Goal: Information Seeking & Learning: Learn about a topic

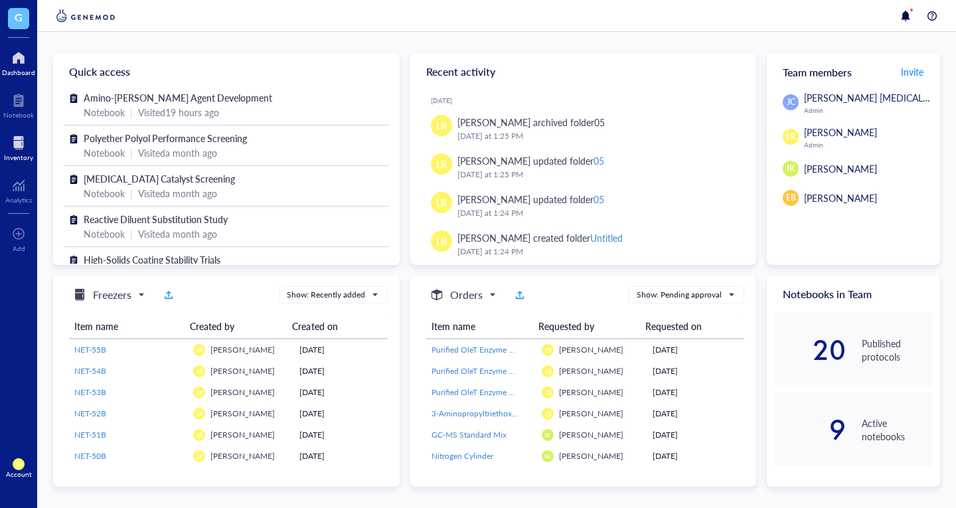
click at [31, 134] on div at bounding box center [18, 142] width 29 height 21
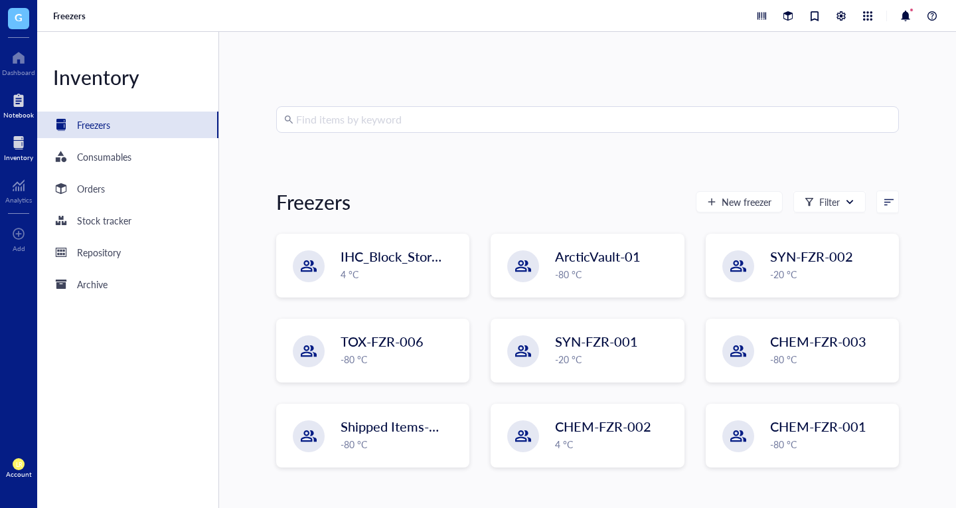
click at [21, 109] on div at bounding box center [18, 100] width 31 height 21
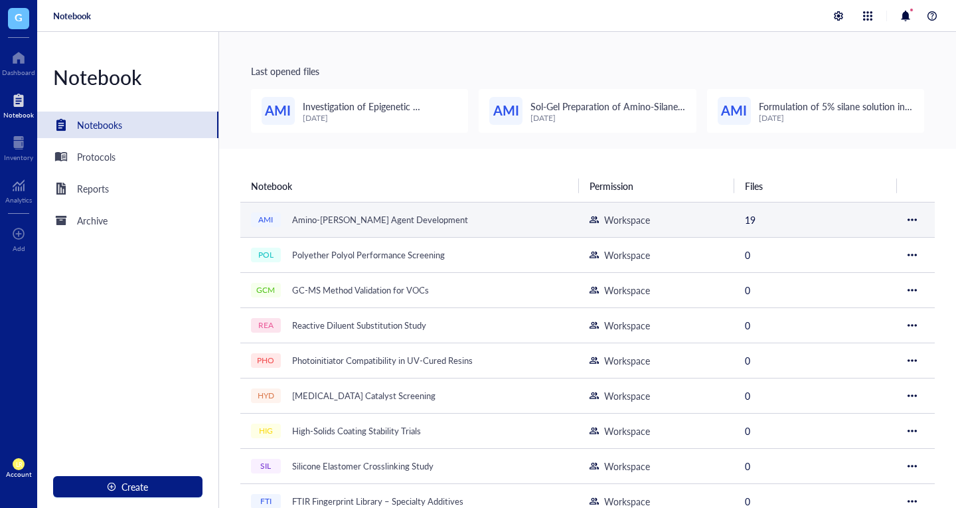
click at [345, 218] on div "Amino-[PERSON_NAME] Agent Development" at bounding box center [380, 219] width 188 height 19
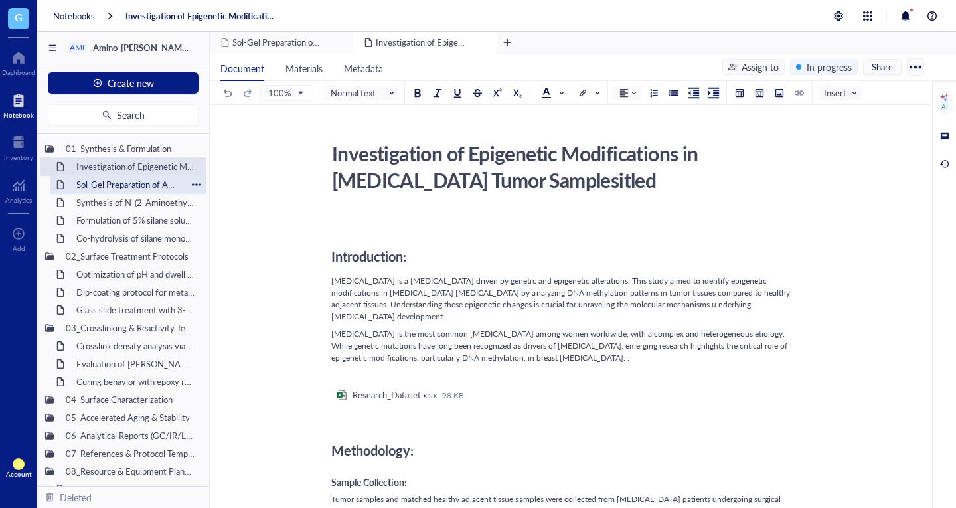
click at [90, 181] on div "Sol-Gel Preparation of Amino-Silane Hybrid Coating" at bounding box center [128, 184] width 116 height 19
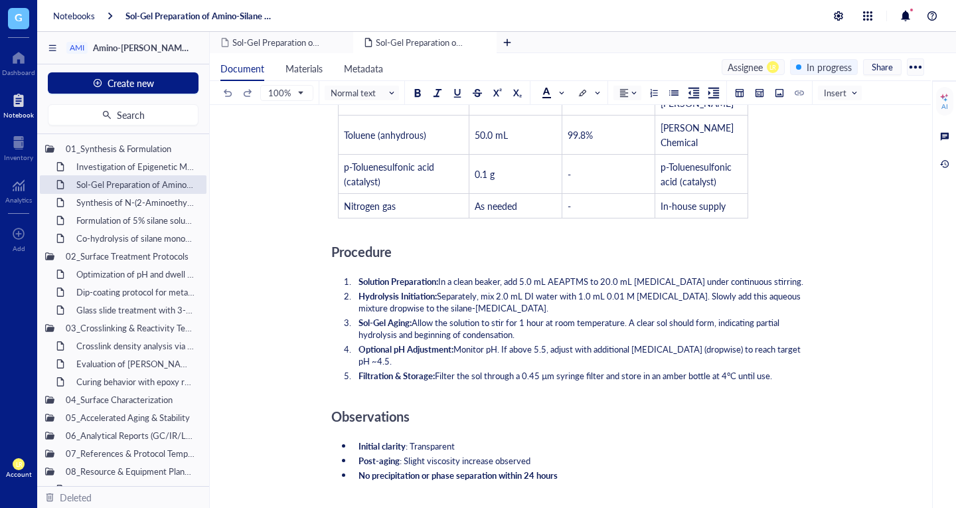
scroll to position [7554, 0]
click at [139, 208] on div "Synthesis of N-(2-Aminoethyl)-3-aminopropyltrimethoxysilane" at bounding box center [128, 202] width 116 height 19
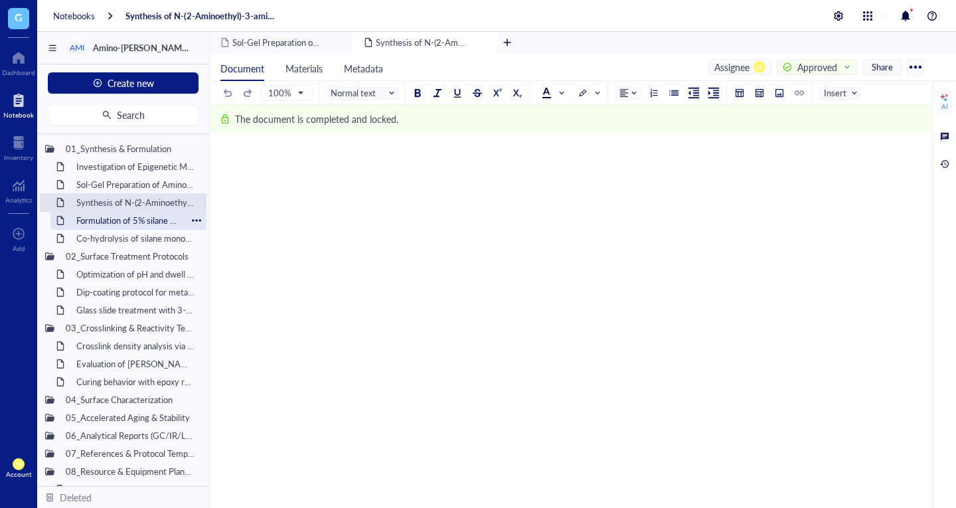
scroll to position [710, 0]
click at [158, 220] on div "Formulation of 5% silane solution in [MEDICAL_DATA]" at bounding box center [128, 220] width 116 height 19
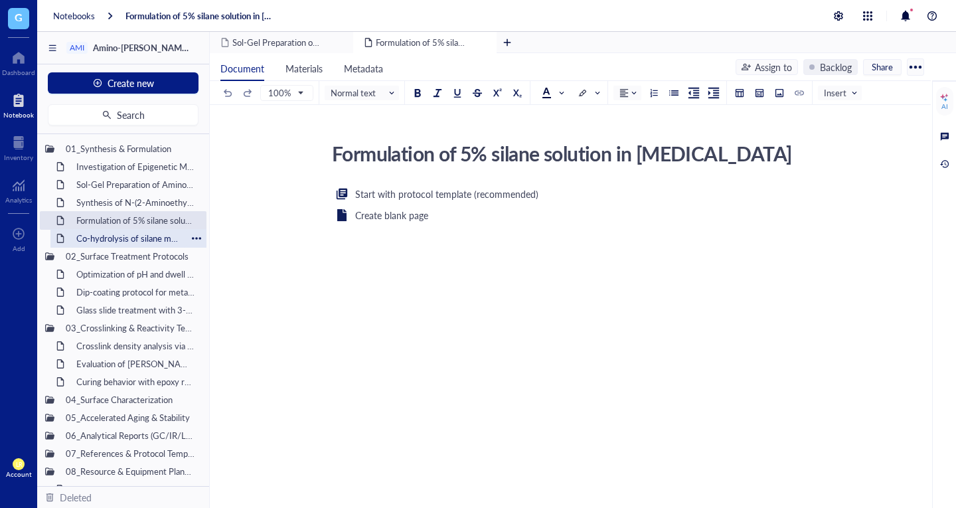
click at [111, 243] on div "Co-hydrolysis of silane monomers with TEOS" at bounding box center [128, 238] width 116 height 19
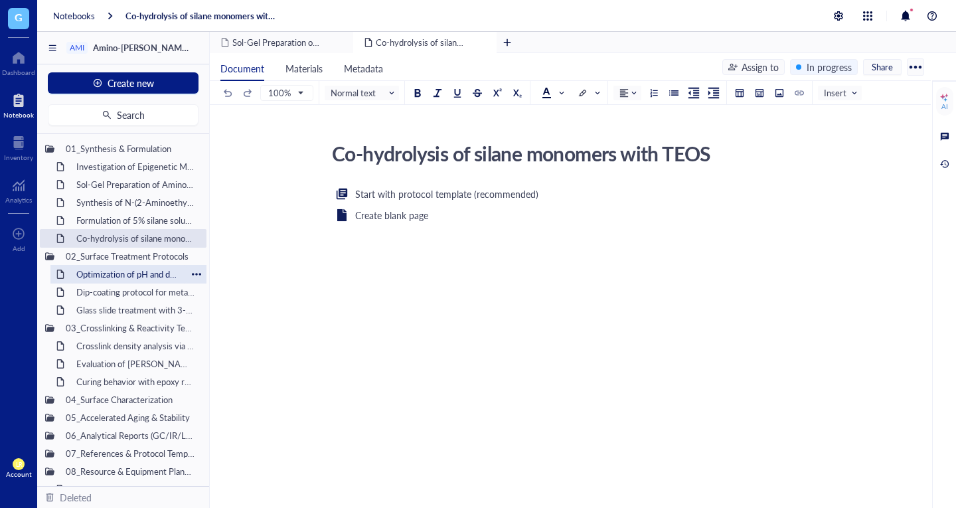
click at [144, 278] on div "Optimization of pH and dwell time for adhesion improvement" at bounding box center [128, 274] width 116 height 19
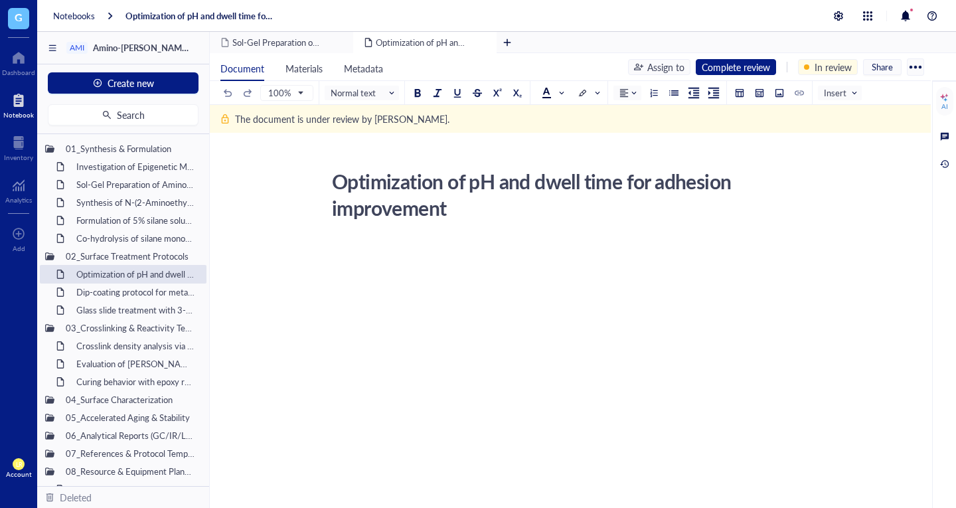
click at [400, 249] on div "﻿" at bounding box center [567, 249] width 473 height 12
click at [450, 212] on div "Optimization of pH and dwell time for adhesion improvement" at bounding box center [562, 195] width 473 height 60
click at [386, 256] on div "﻿ Type ‘/’ for commands" at bounding box center [567, 368] width 473 height 256
click at [380, 289] on div "﻿ Type ‘/’ for commands" at bounding box center [567, 368] width 473 height 256
click at [377, 324] on div "﻿ Type ‘/’ for commands" at bounding box center [567, 368] width 473 height 256
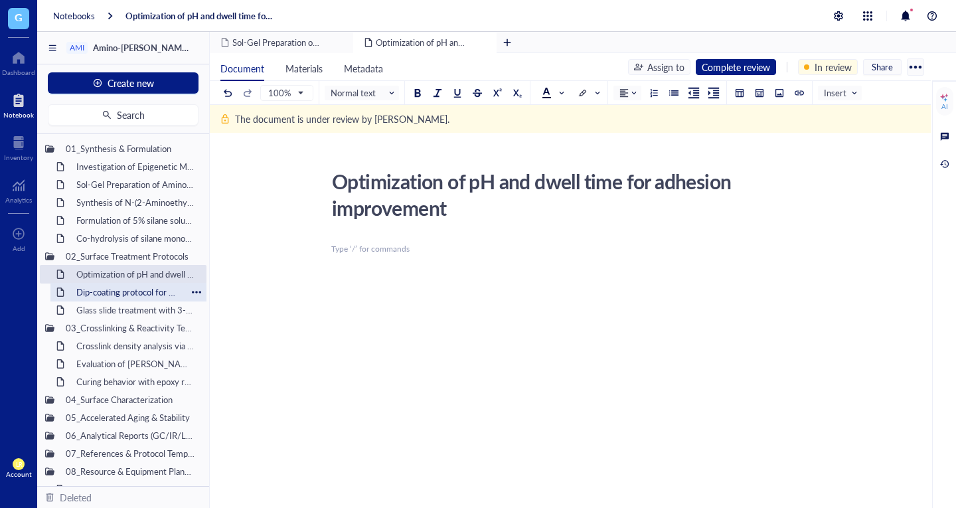
drag, startPoint x: 294, startPoint y: 282, endPoint x: 114, endPoint y: 290, distance: 180.8
click at [114, 290] on div "Dip-coating protocol for metal oxide substrates" at bounding box center [128, 292] width 116 height 19
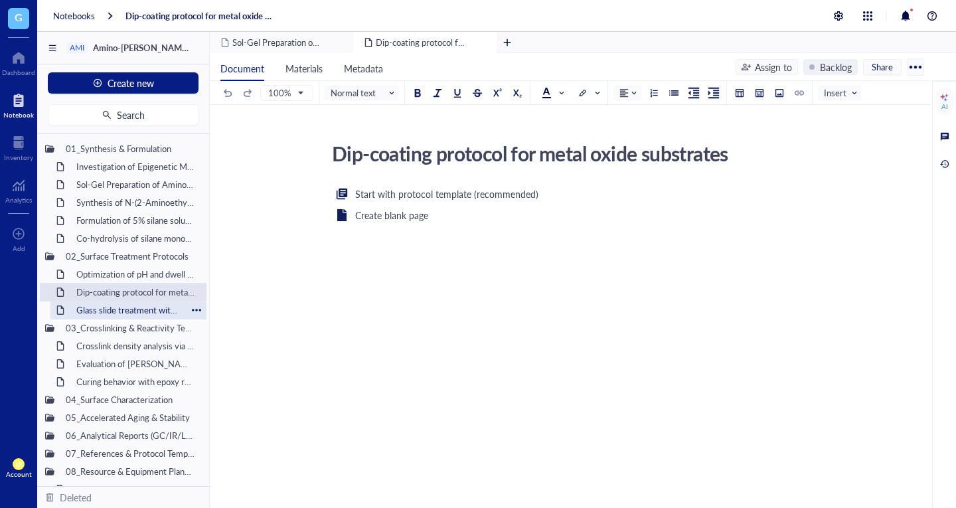
click at [128, 315] on div "Glass slide treatment with 3-aminopropyltriethoxysilane (APTES)" at bounding box center [128, 310] width 116 height 19
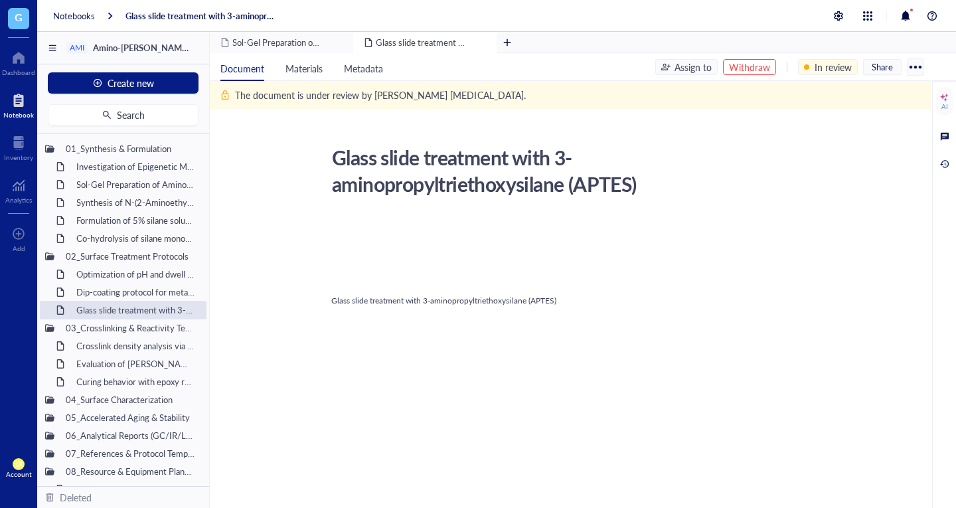
click at [373, 246] on div at bounding box center [567, 237] width 473 height 36
click at [373, 262] on div "﻿" at bounding box center [567, 266] width 473 height 12
click at [363, 305] on span "Glass slide treatment with 3-aminopropyltriethoxysilane (APTES)" at bounding box center [443, 300] width 225 height 11
click at [360, 284] on div "﻿" at bounding box center [567, 284] width 473 height 12
drag, startPoint x: 390, startPoint y: 255, endPoint x: 441, endPoint y: 276, distance: 55.1
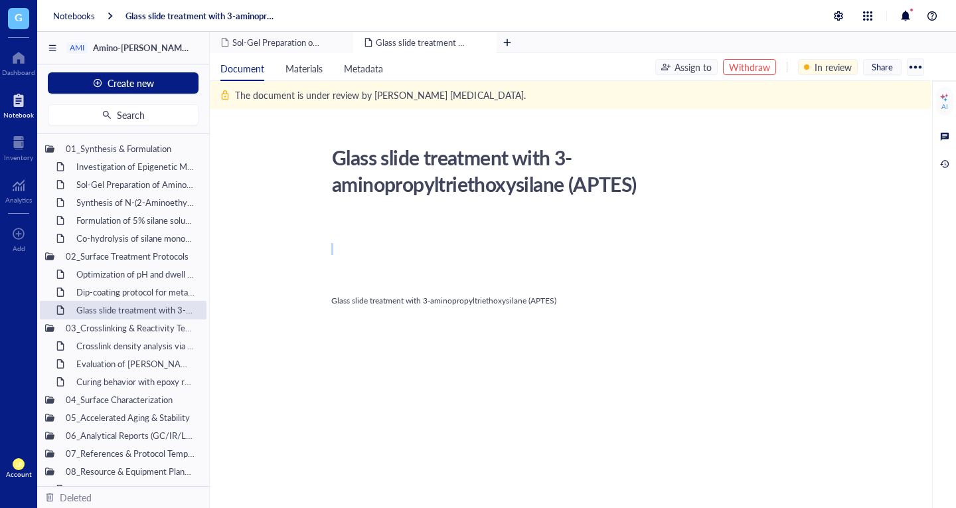
click at [441, 276] on div "﻿ ﻿ Glass slide treatment with 3-aminopropyltriethoxysilane (APTES)" at bounding box center [567, 382] width 473 height 332
click at [433, 307] on div "Glass slide treatment with 3-aminopropyltriethoxysilane (APTES)" at bounding box center [567, 301] width 473 height 12
click at [409, 279] on div "﻿" at bounding box center [567, 284] width 473 height 12
click at [320, 268] on div "Glass slide treatment with 3-aminopropyltriethoxysilane (APTES) Glass slide tre…" at bounding box center [568, 345] width 716 height 408
click at [362, 307] on div "Glass slide treatment with 3-aminopropyltriethoxysilane (APTES)" at bounding box center [567, 301] width 473 height 12
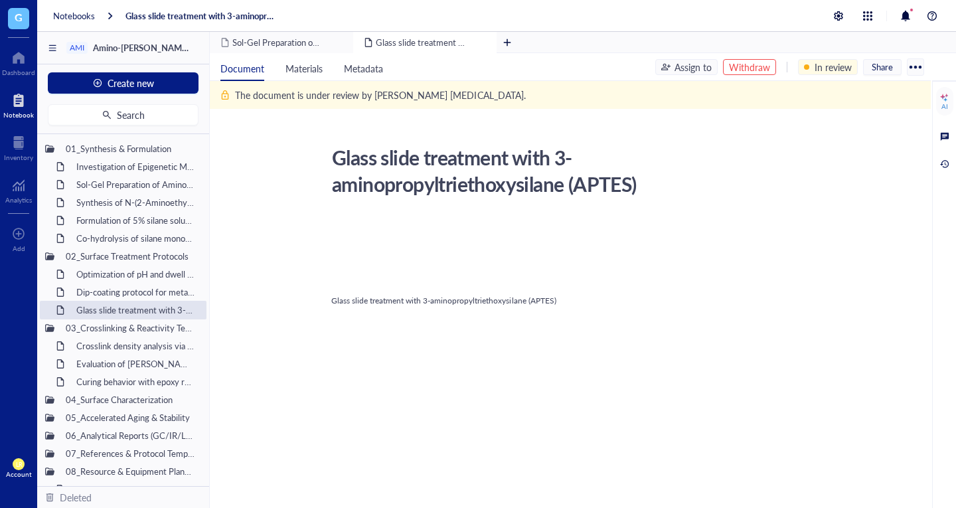
click at [382, 305] on span "Glass slide treatment with 3-aminopropyltriethoxysilane (APTES)" at bounding box center [443, 300] width 225 height 11
click at [88, 269] on div "Optimization of pH and dwell time for adhesion improvement" at bounding box center [128, 274] width 116 height 19
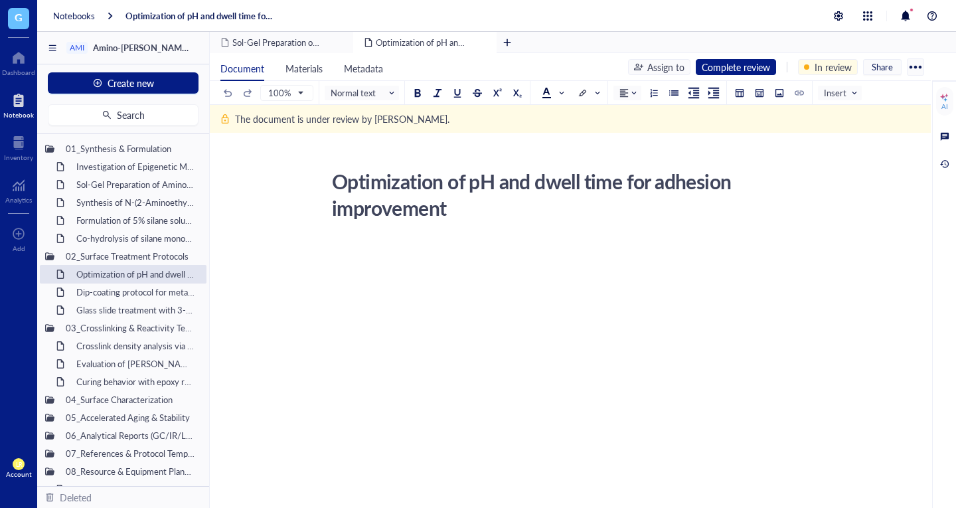
click at [375, 278] on div "﻿" at bounding box center [567, 368] width 473 height 256
click at [418, 208] on div "Optimization of pH and dwell time for adhesion improvement" at bounding box center [562, 195] width 473 height 60
click at [412, 264] on div "﻿ Type ‘/’ for commands" at bounding box center [567, 368] width 473 height 256
click at [38, 468] on div "01_Synthesis & Formulation Investigation of Epigenetic Modifications in Breast …" at bounding box center [123, 310] width 172 height 352
click at [29, 468] on div "LR Account" at bounding box center [18, 468] width 37 height 37
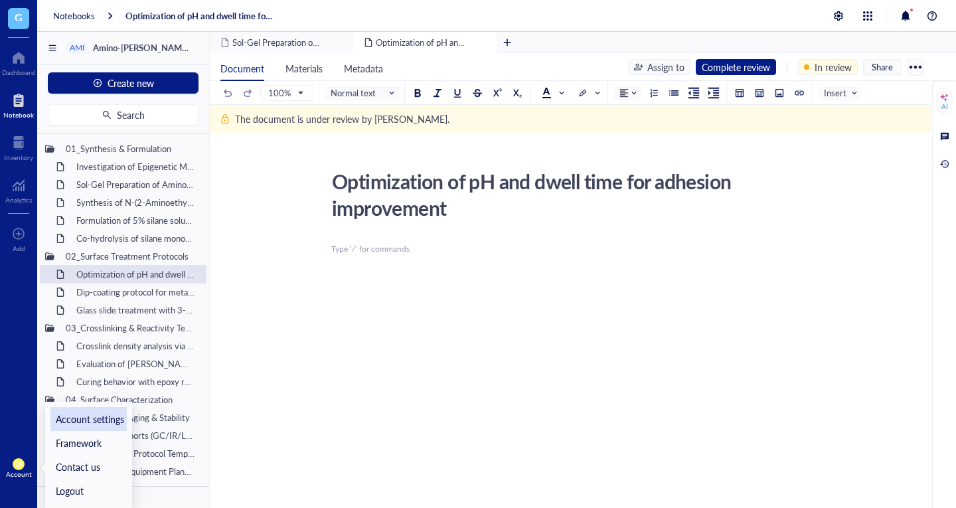
click at [99, 414] on link "Account settings" at bounding box center [88, 419] width 76 height 24
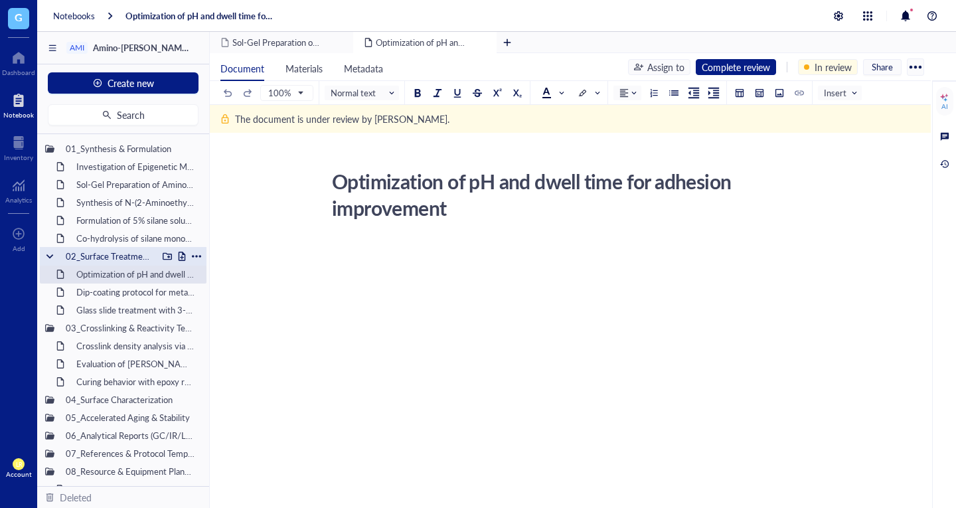
scroll to position [15, 0]
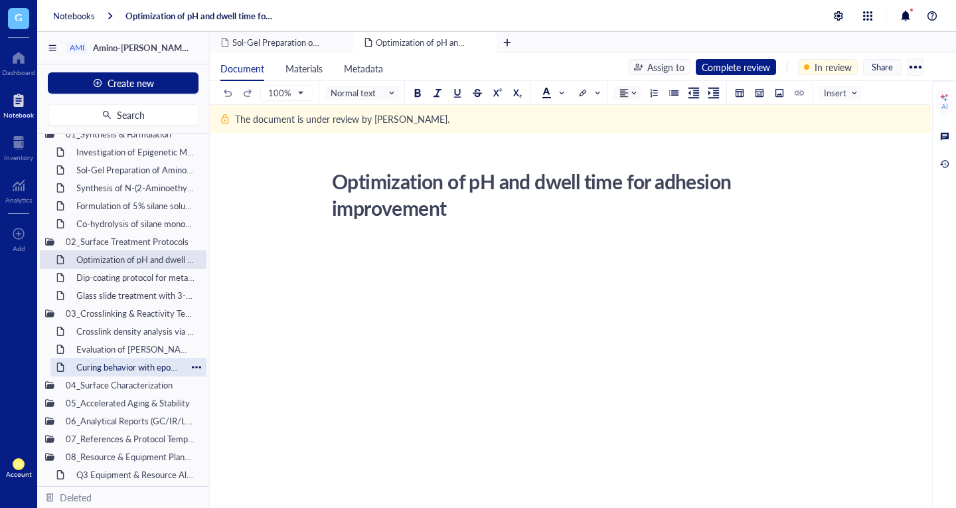
click at [118, 373] on div "Curing behavior with epoxy resin under ambient conditions" at bounding box center [128, 367] width 116 height 19
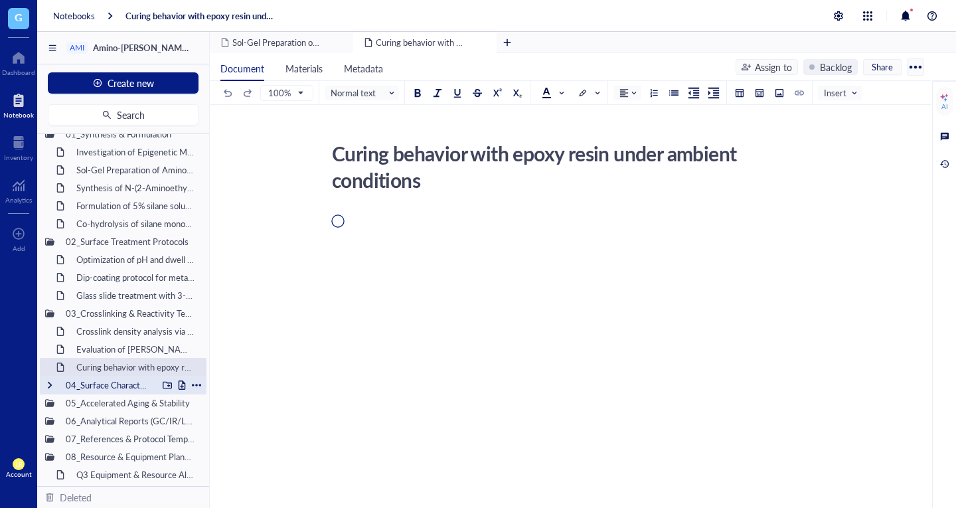
click at [115, 392] on div "04_Surface Characterization" at bounding box center [109, 385] width 98 height 19
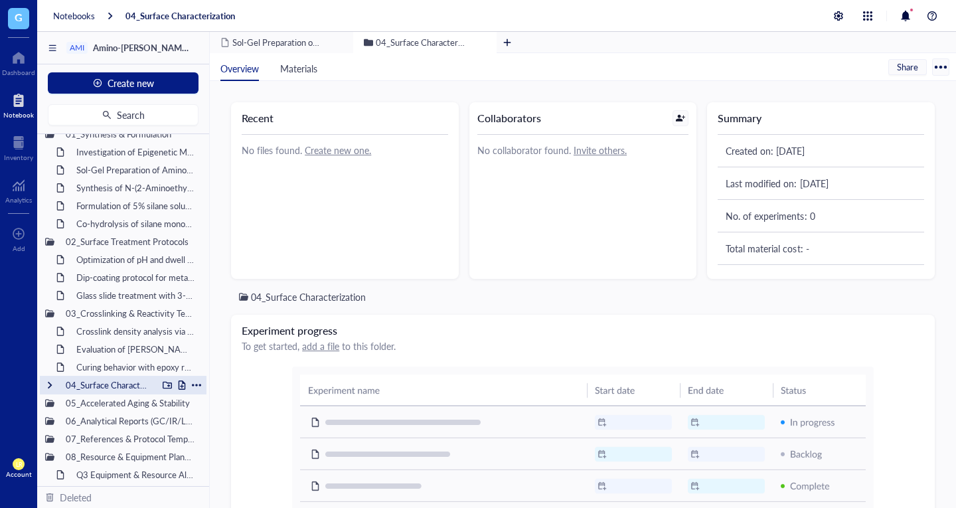
click at [52, 382] on div at bounding box center [49, 384] width 9 height 9
click at [68, 425] on div "05_Accelerated Aging & Stability" at bounding box center [109, 422] width 98 height 19
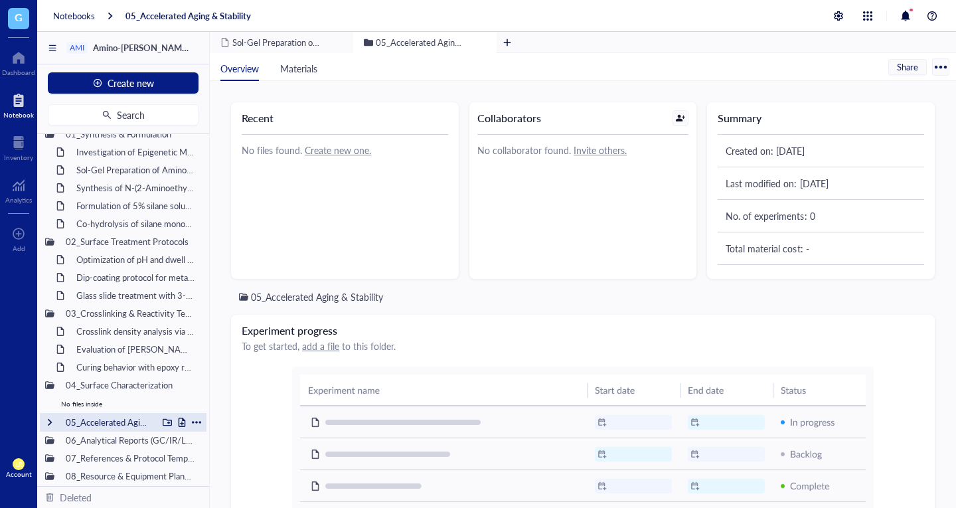
scroll to position [34, 0]
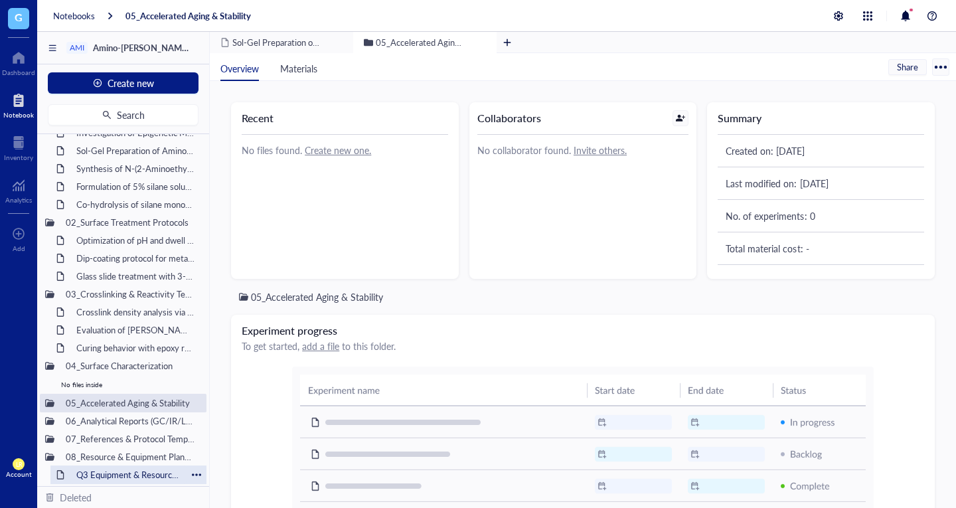
click at [92, 474] on div "Q3 Equipment & Resource Allocation Plan" at bounding box center [128, 474] width 116 height 19
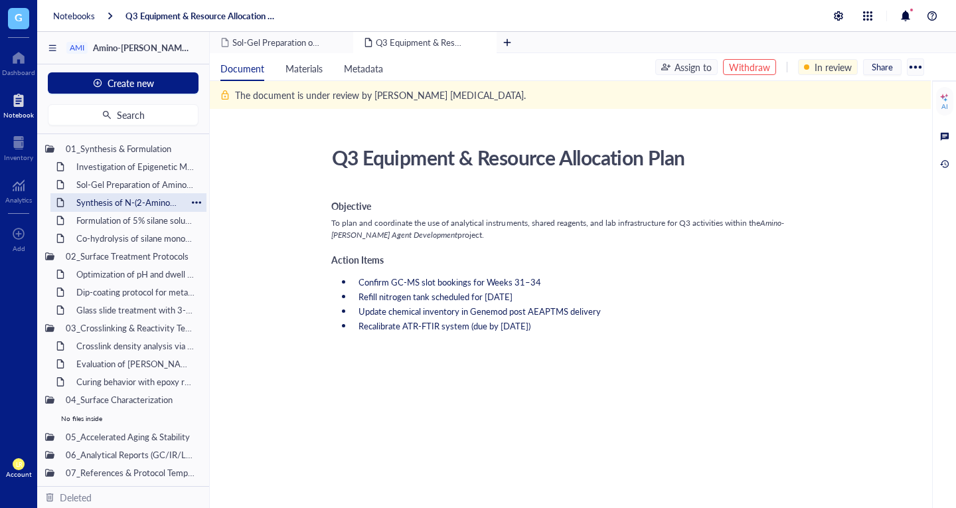
click at [122, 197] on div "Synthesis of N-(2-Aminoethyl)-3-aminopropyltrimethoxysilane" at bounding box center [128, 202] width 116 height 19
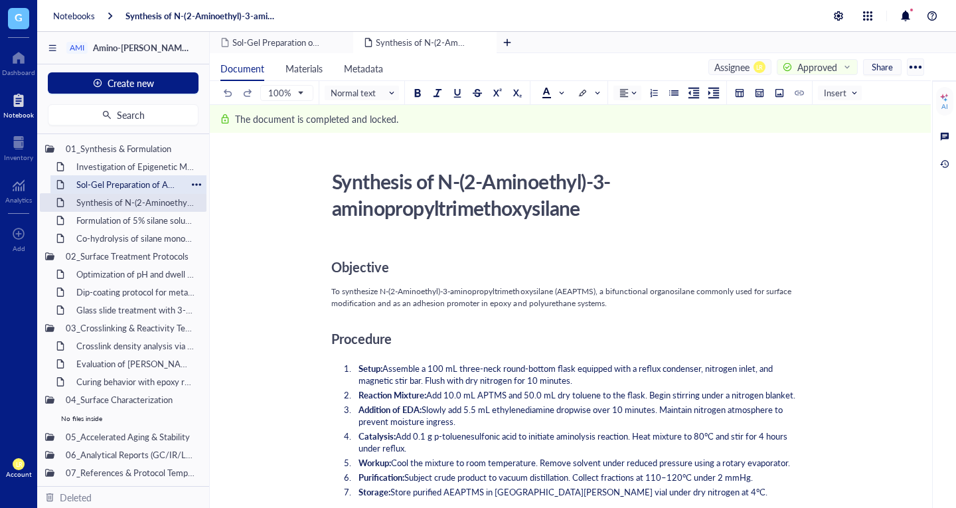
click at [131, 185] on div "Sol-Gel Preparation of Amino-Silane Hybrid Coating" at bounding box center [128, 184] width 116 height 19
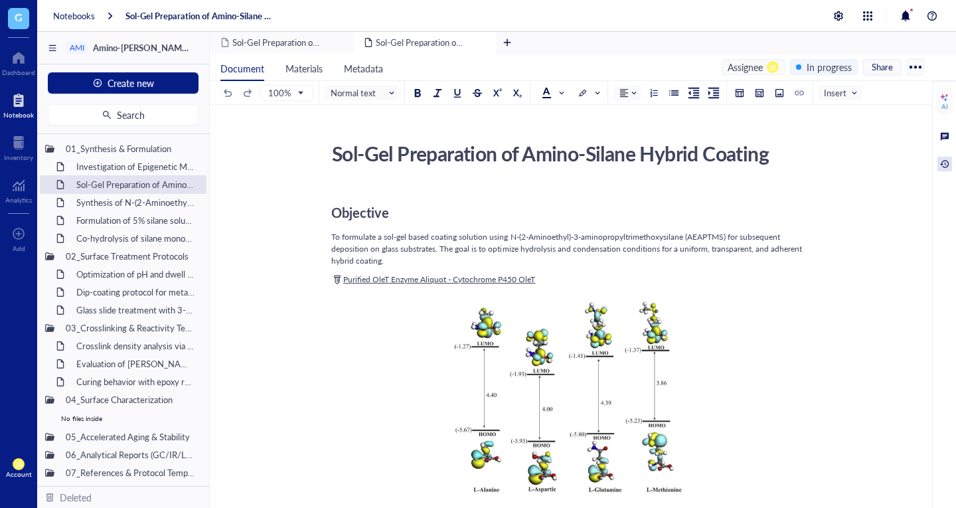
click at [944, 159] on div at bounding box center [945, 164] width 15 height 15
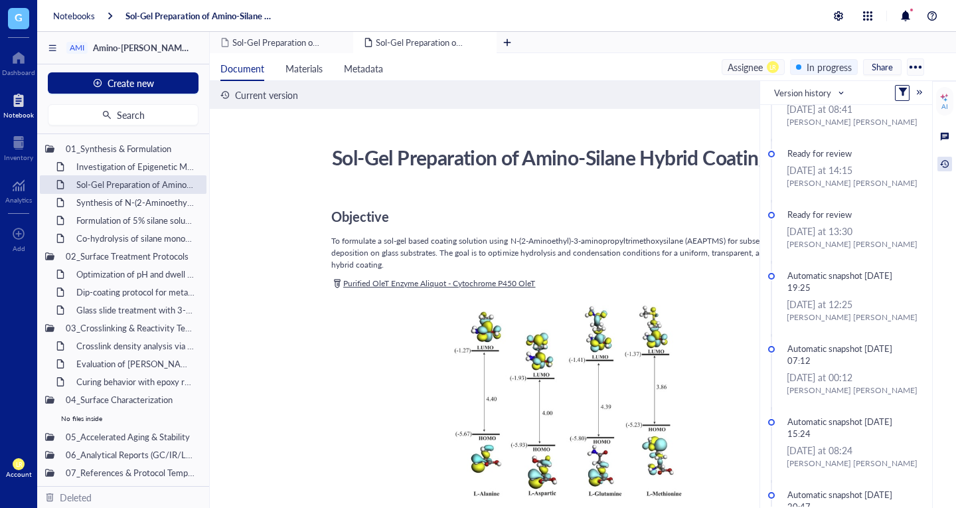
scroll to position [637, 0]
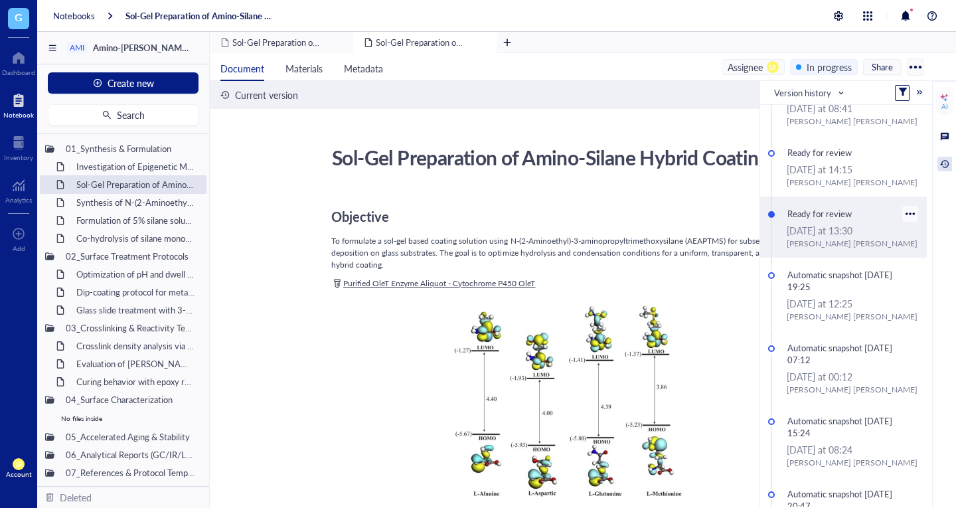
click at [834, 203] on div "Ready for review August, 05 2025 at 13:30 Laura Rodriguez" at bounding box center [843, 227] width 167 height 61
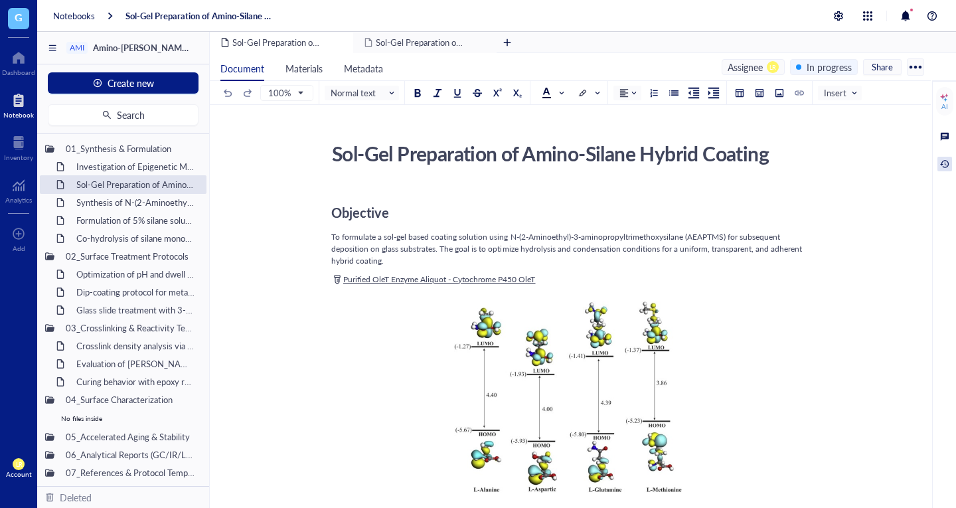
click at [945, 167] on div at bounding box center [945, 164] width 15 height 15
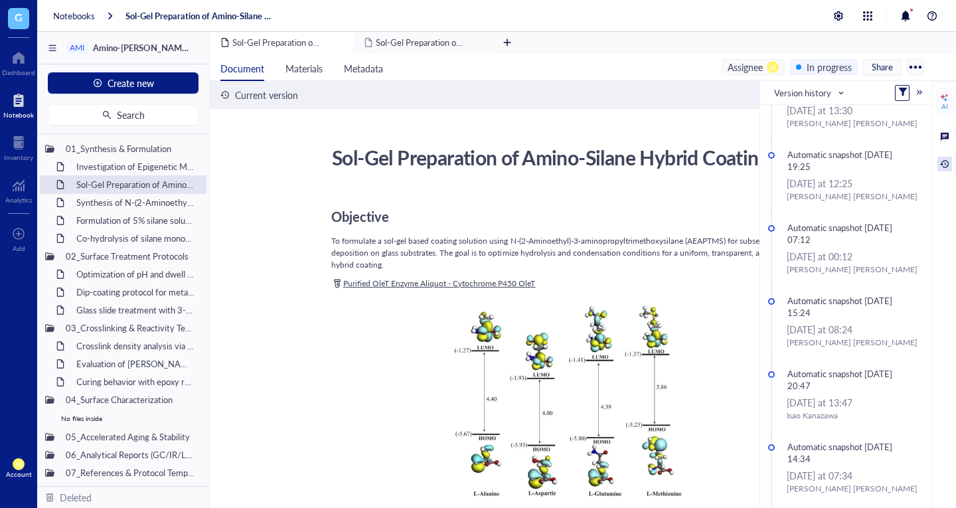
scroll to position [761, 0]
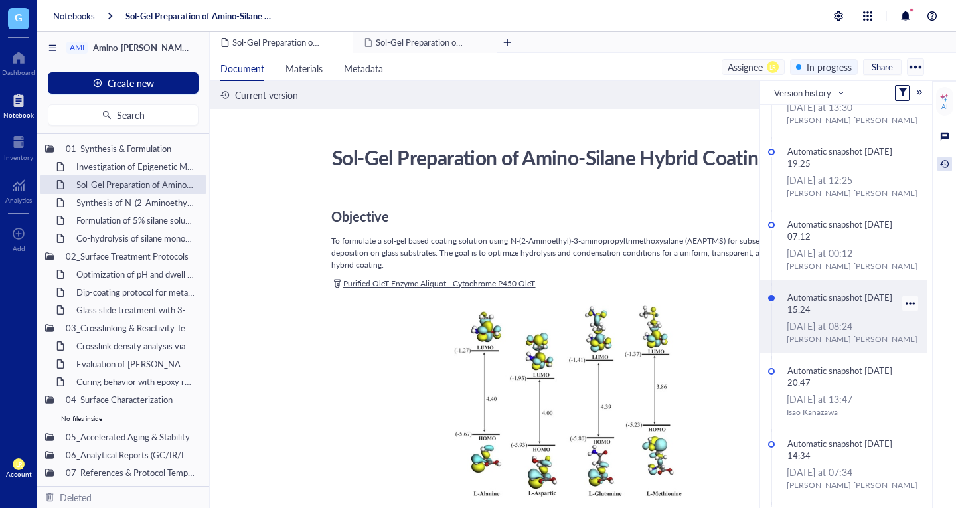
click at [841, 319] on div "[DATE] at 08:24" at bounding box center [853, 326] width 132 height 15
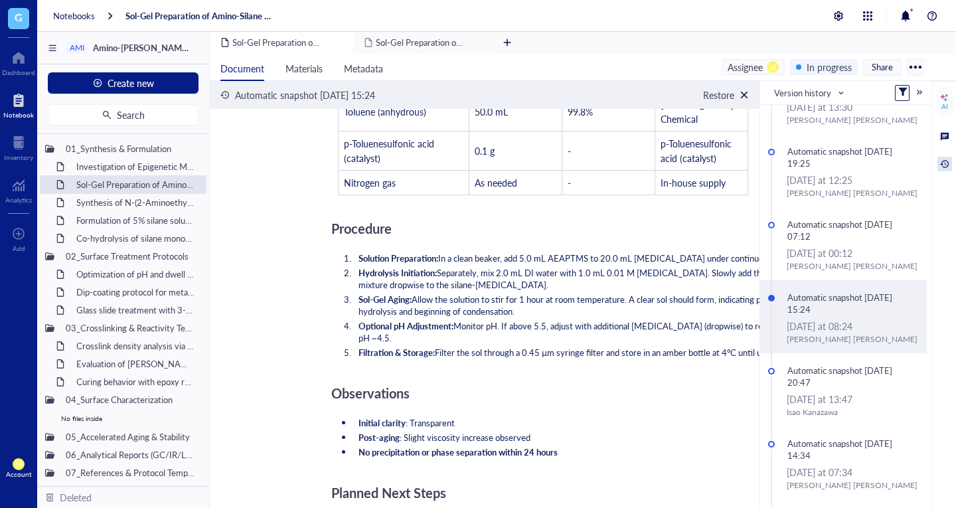
scroll to position [2946, 0]
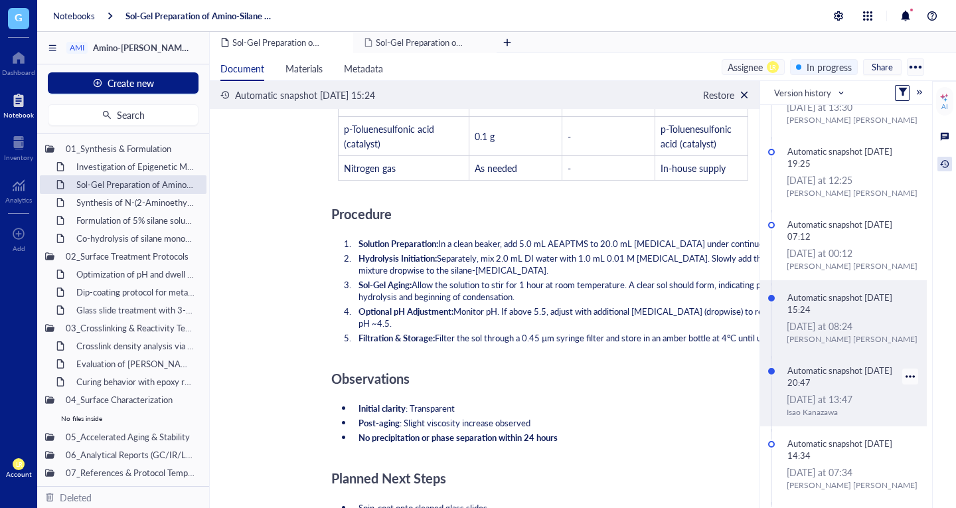
click at [809, 384] on div "Automatic snapshot [DATE] 20:47" at bounding box center [842, 376] width 120 height 31
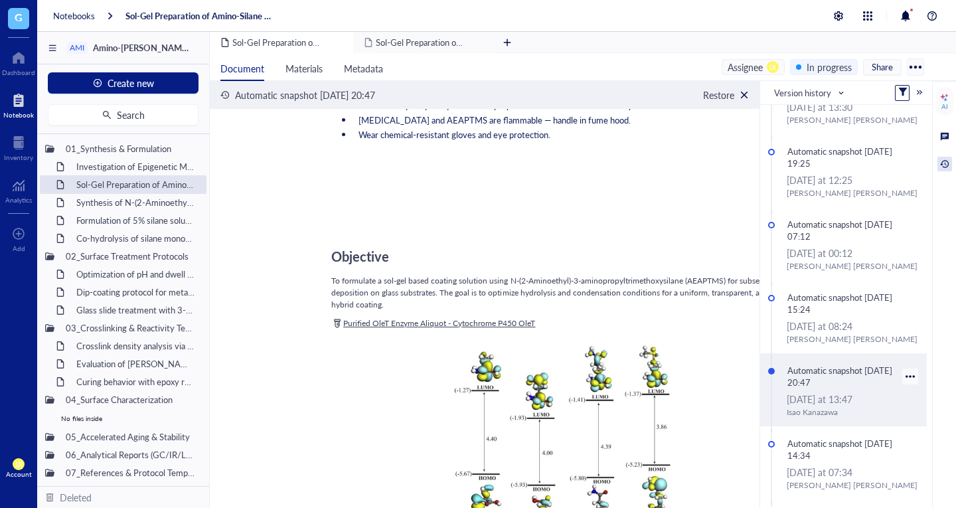
scroll to position [1022, 0]
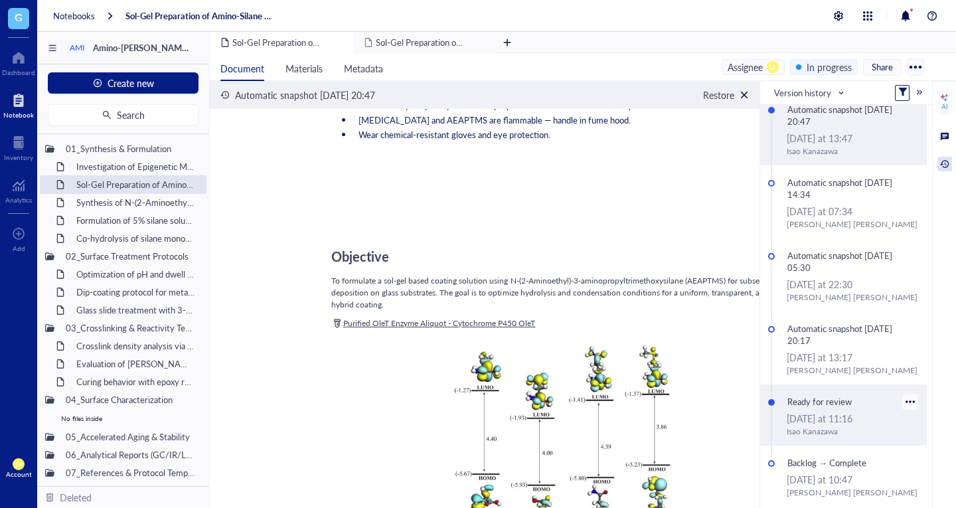
click at [849, 409] on div "Ready for review" at bounding box center [842, 401] width 120 height 19
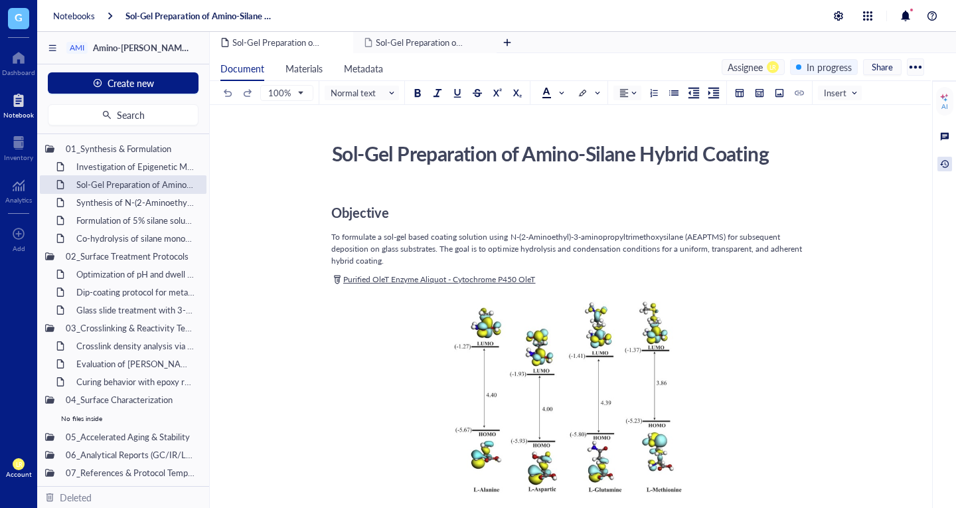
click at [942, 160] on div at bounding box center [945, 164] width 15 height 15
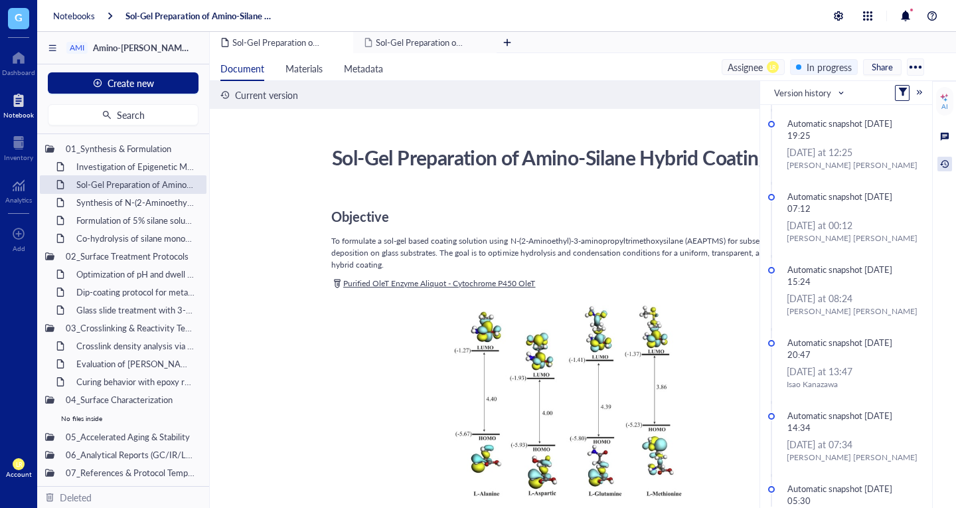
scroll to position [1022, 0]
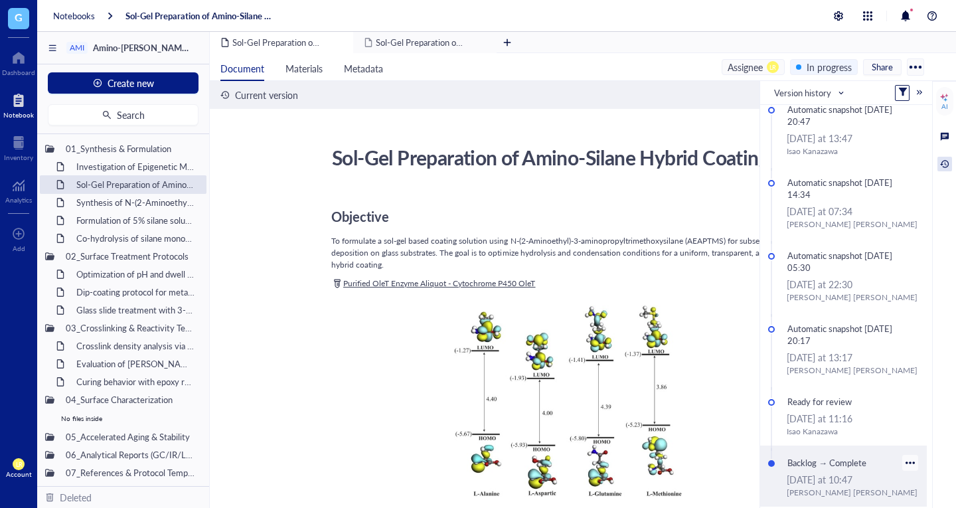
click at [858, 463] on div "Backlog → Complete" at bounding box center [842, 463] width 120 height 19
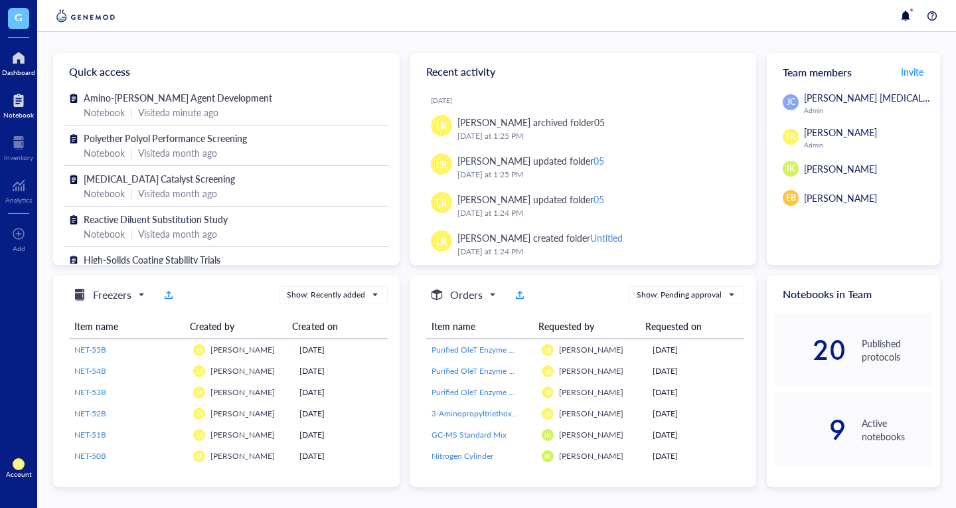
click at [29, 100] on div at bounding box center [18, 100] width 31 height 21
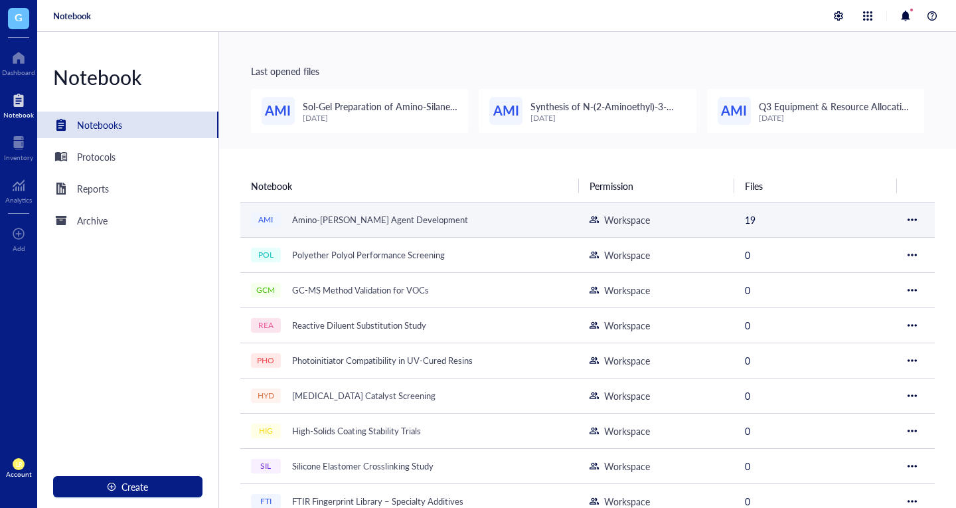
click at [406, 226] on div "Amino-[PERSON_NAME] Agent Development" at bounding box center [380, 219] width 188 height 19
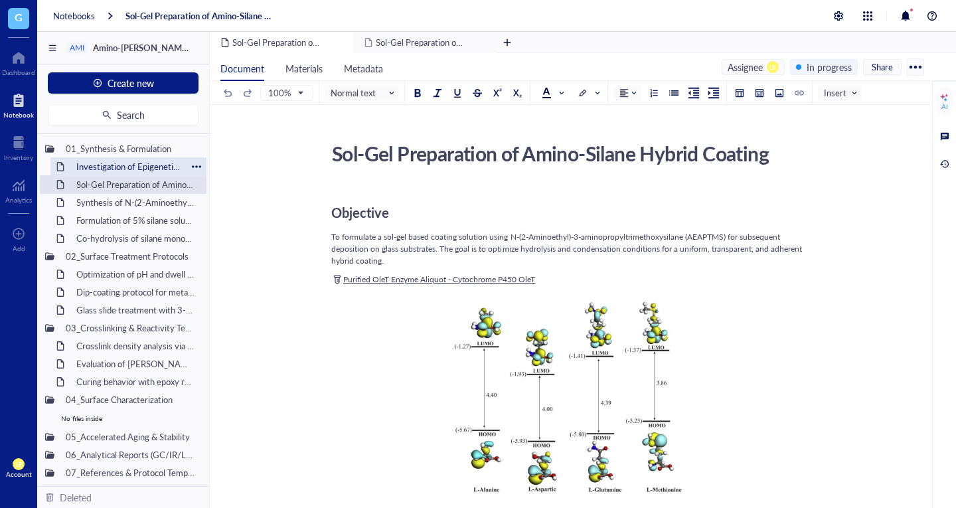
click at [137, 167] on div "Investigation of Epigenetic Modifications in [MEDICAL_DATA] Tumor Samplesitled" at bounding box center [128, 166] width 116 height 19
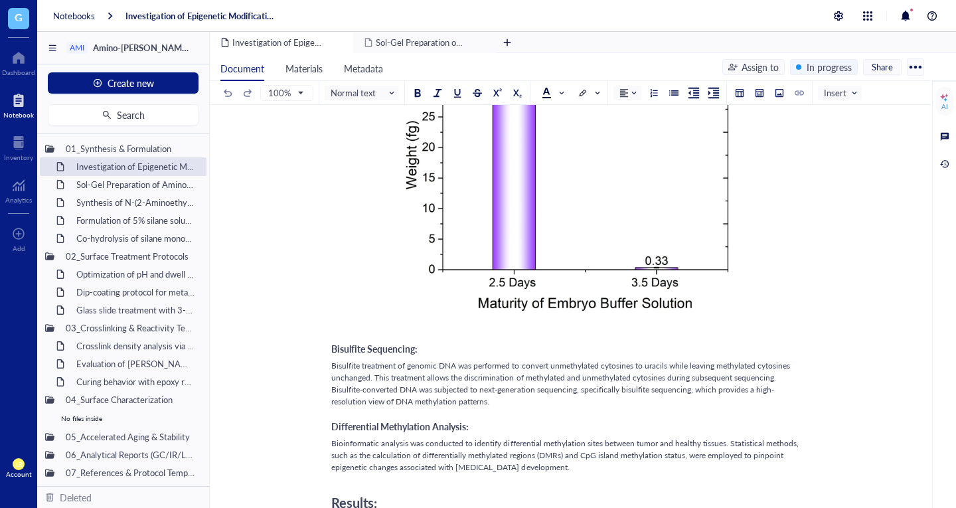
scroll to position [317, 0]
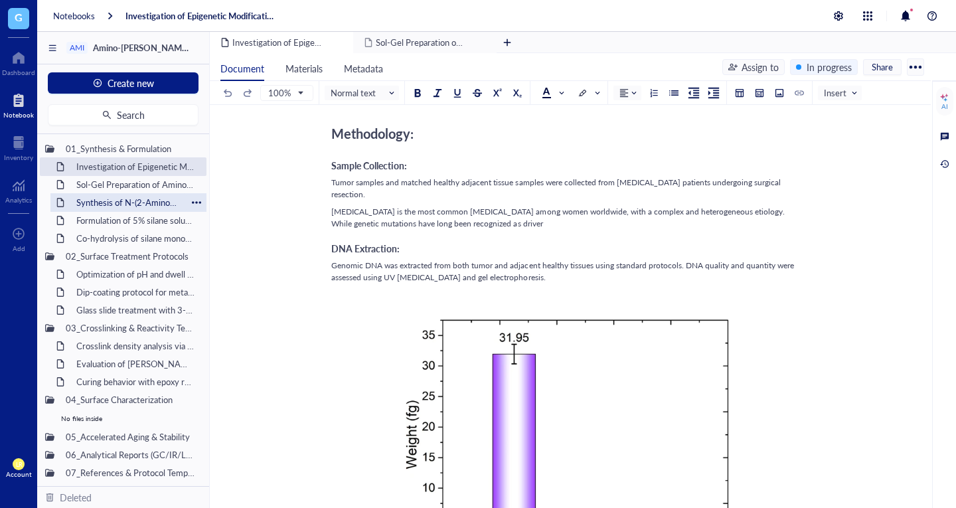
click at [145, 199] on div "Synthesis of N-(2-Aminoethyl)-3-aminopropyltrimethoxysilane" at bounding box center [128, 202] width 116 height 19
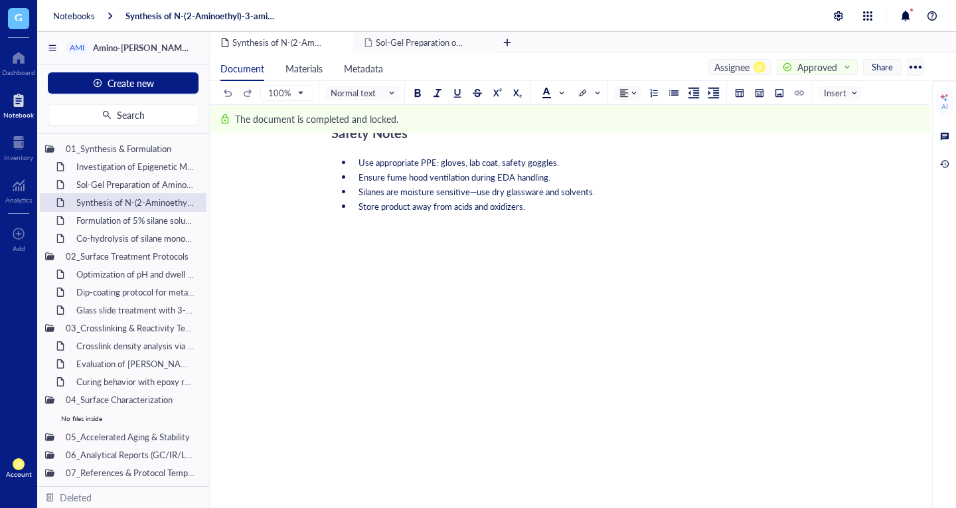
scroll to position [529, 0]
click at [145, 229] on div "Co-hydrolysis of silane monomers with TEOS" at bounding box center [128, 238] width 116 height 19
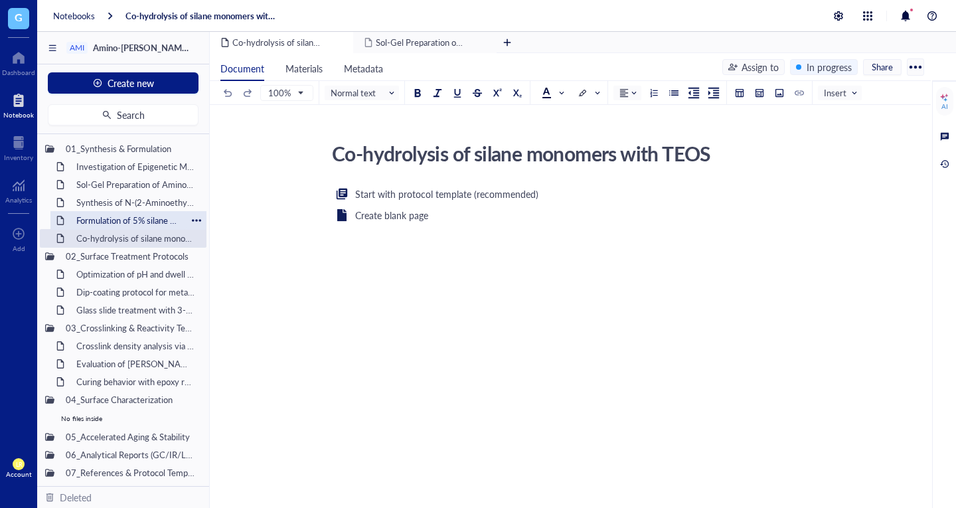
click at [151, 226] on div "Formulation of 5% silane solution in [MEDICAL_DATA]" at bounding box center [128, 220] width 116 height 19
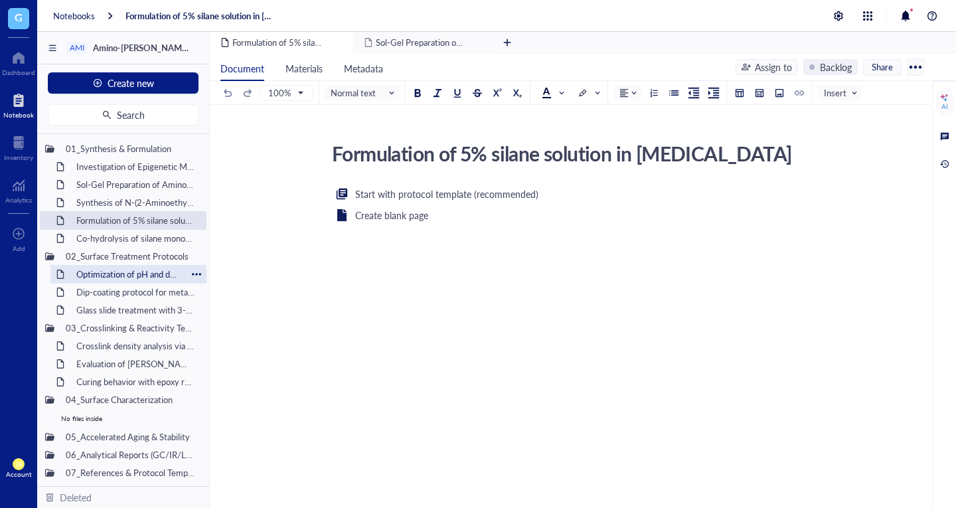
click at [140, 280] on div "Optimization of pH and dwell time for adhesion improvement" at bounding box center [128, 274] width 116 height 19
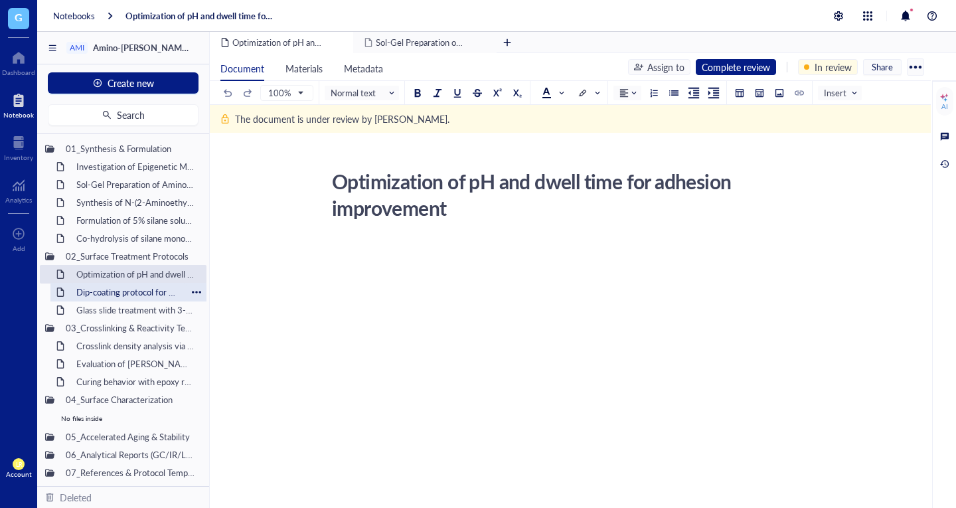
click at [143, 297] on div "Dip-coating protocol for metal oxide substrates" at bounding box center [128, 292] width 116 height 19
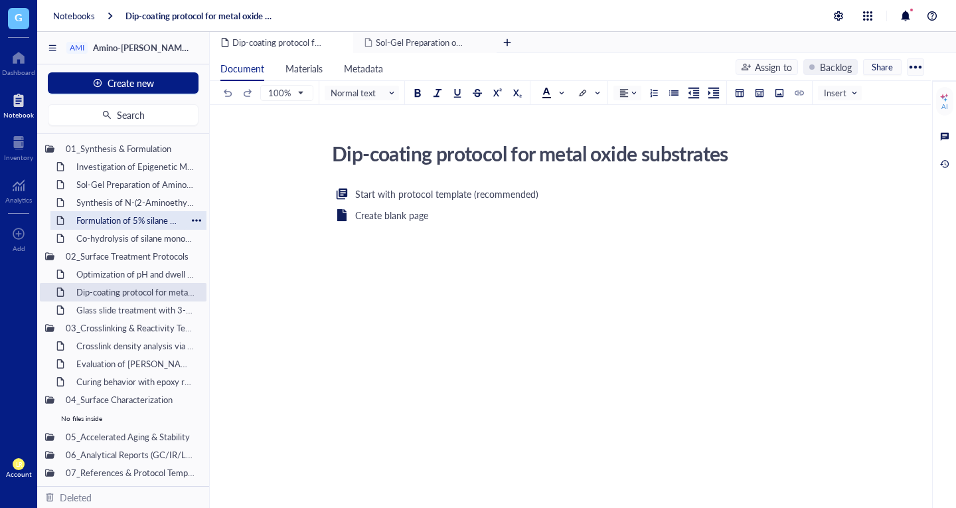
click at [141, 227] on div "Formulation of 5% silane solution in [MEDICAL_DATA]" at bounding box center [128, 220] width 116 height 19
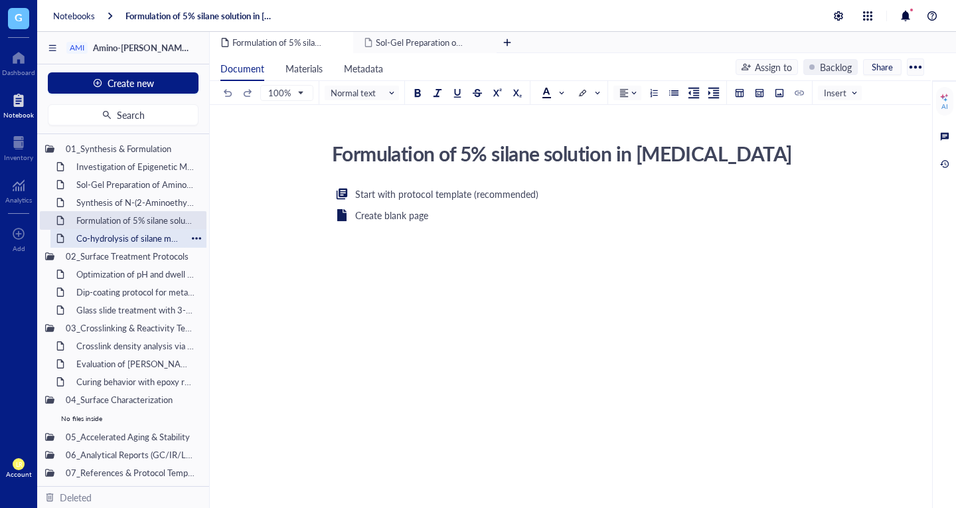
click at [141, 236] on div "Co-hydrolysis of silane monomers with TEOS" at bounding box center [128, 238] width 116 height 19
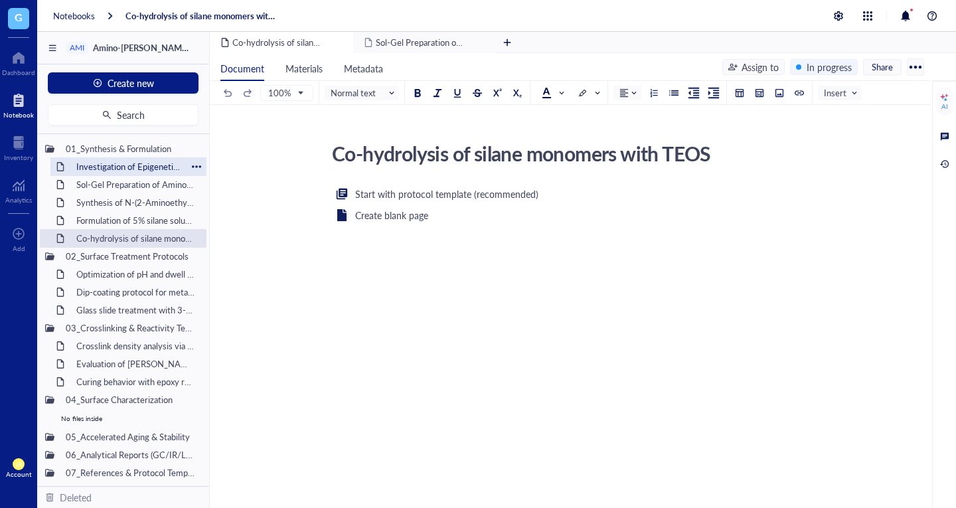
click at [112, 175] on div "Investigation of Epigenetic Modifications in [MEDICAL_DATA] Tumor Samplesitled" at bounding box center [128, 166] width 116 height 19
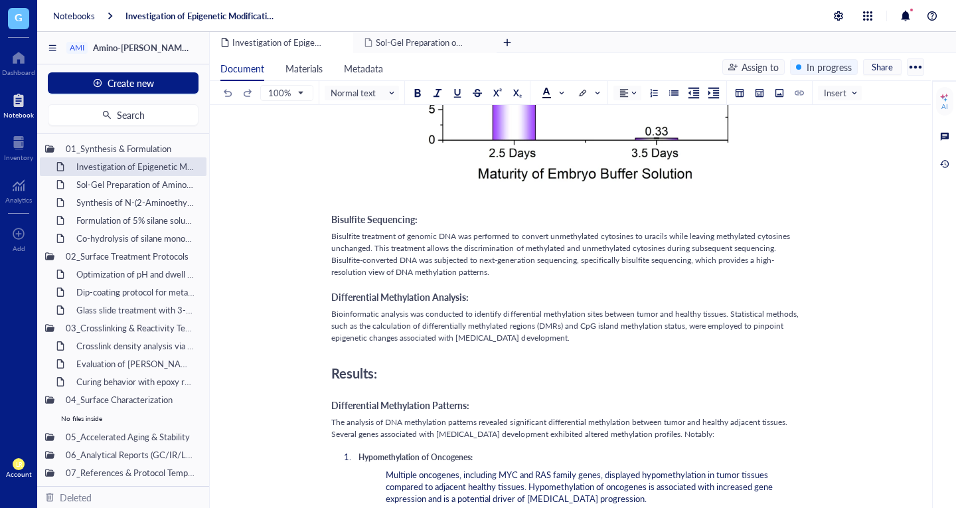
scroll to position [752, 0]
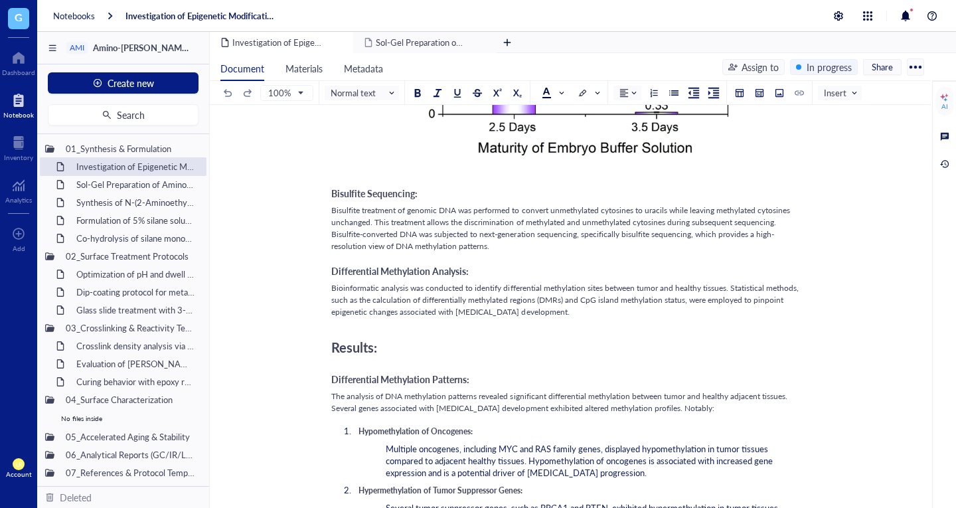
click at [950, 172] on div "AI" at bounding box center [944, 324] width 24 height 486
click at [947, 167] on div at bounding box center [945, 164] width 15 height 15
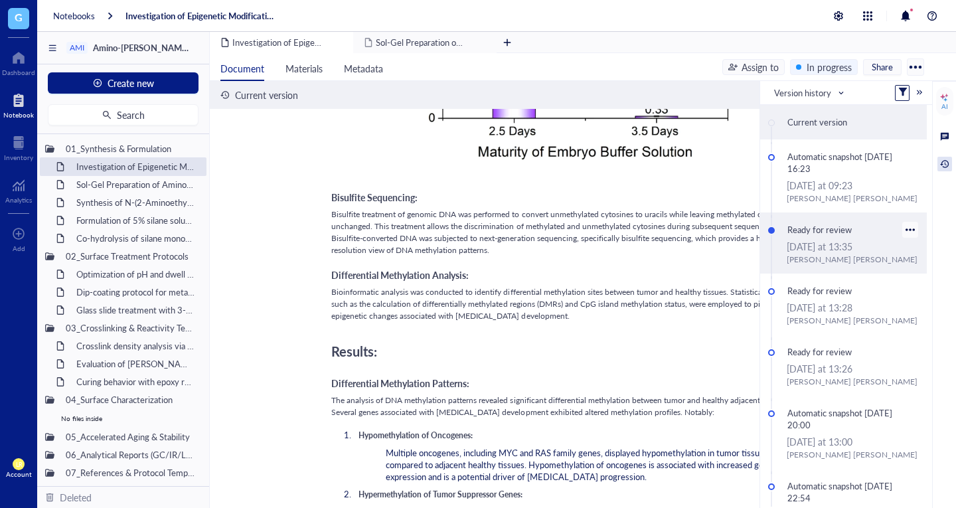
click at [833, 252] on div "[DATE] at 13:35" at bounding box center [853, 246] width 132 height 15
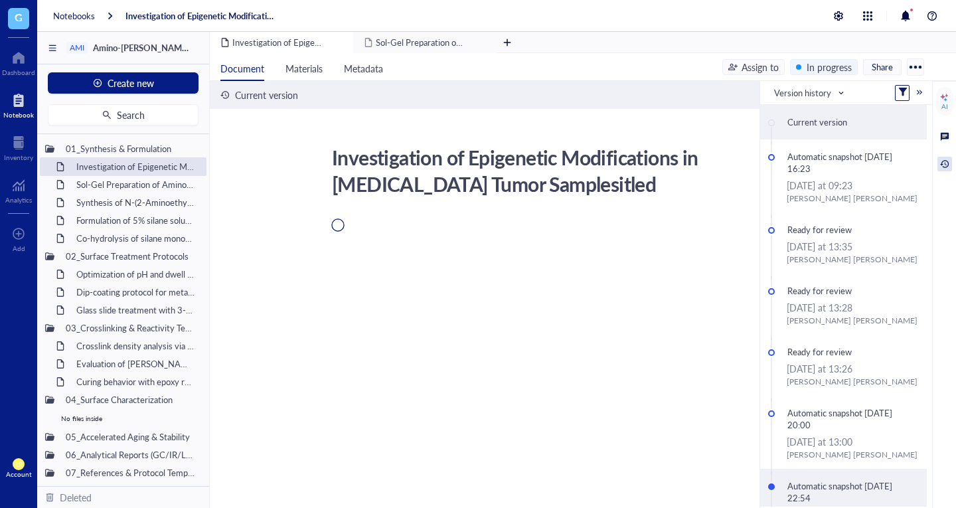
scroll to position [0, 0]
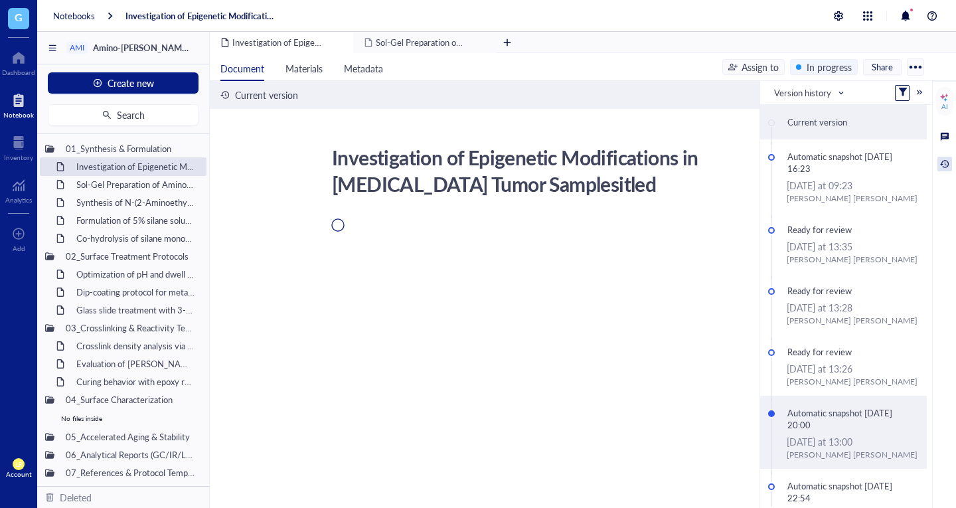
click at [848, 406] on div "Automatic snapshot [DATE] 20:00" at bounding box center [850, 419] width 137 height 31
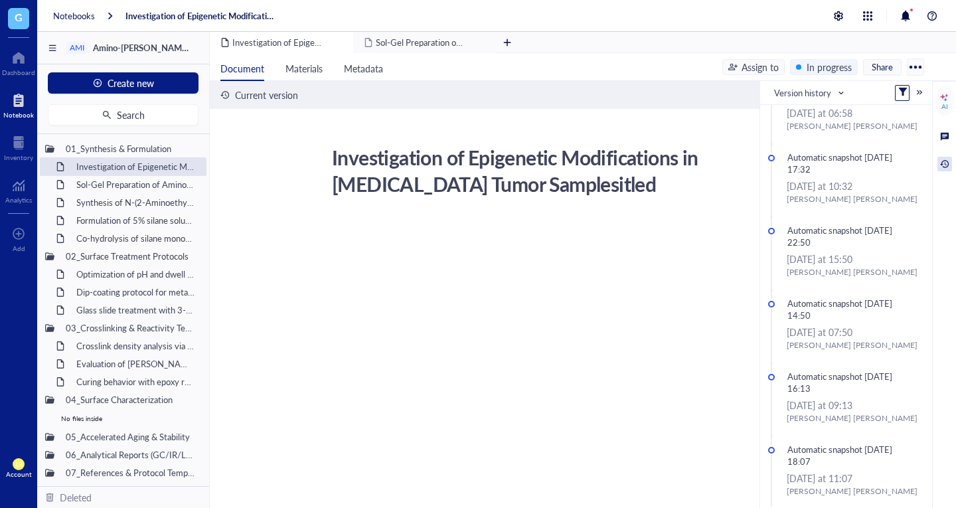
scroll to position [596, 0]
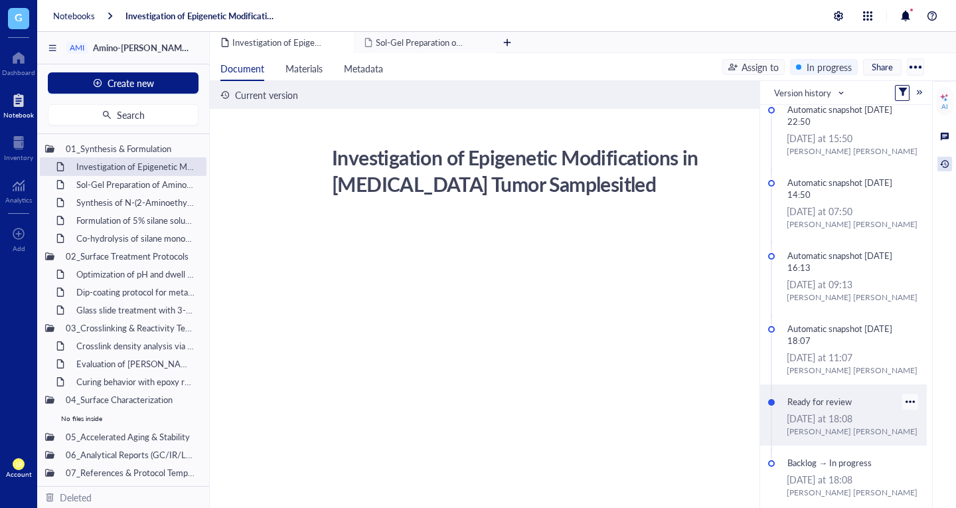
click at [831, 391] on div "Ready for review August, 28 2025 at 18:08 Laura Rodriguez" at bounding box center [843, 414] width 167 height 61
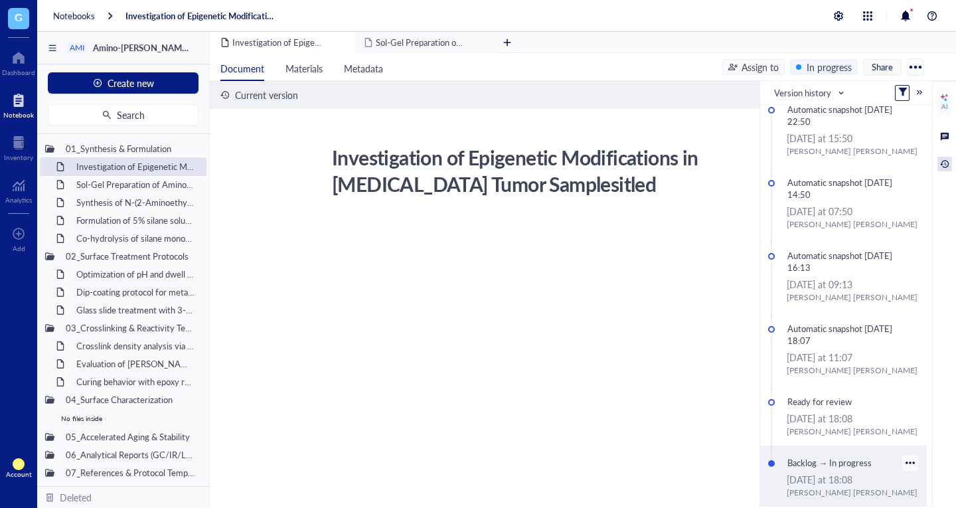
click at [851, 463] on div "Backlog → In progress" at bounding box center [842, 463] width 120 height 19
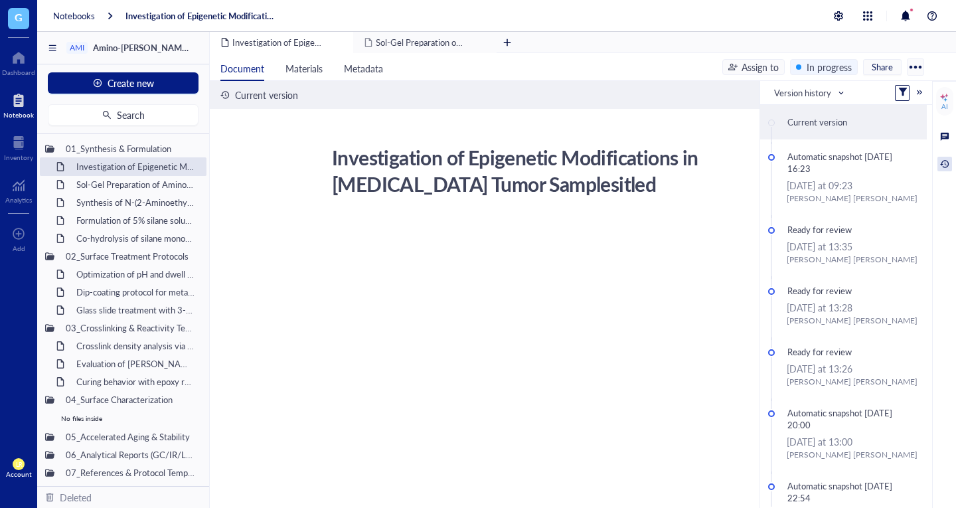
click at [821, 116] on div "Current version" at bounding box center [850, 122] width 137 height 19
click at [126, 165] on div "Investigation of Epigenetic Modifications in [MEDICAL_DATA] Tumor Samplesitled" at bounding box center [128, 166] width 116 height 19
click at [943, 162] on div at bounding box center [945, 164] width 15 height 15
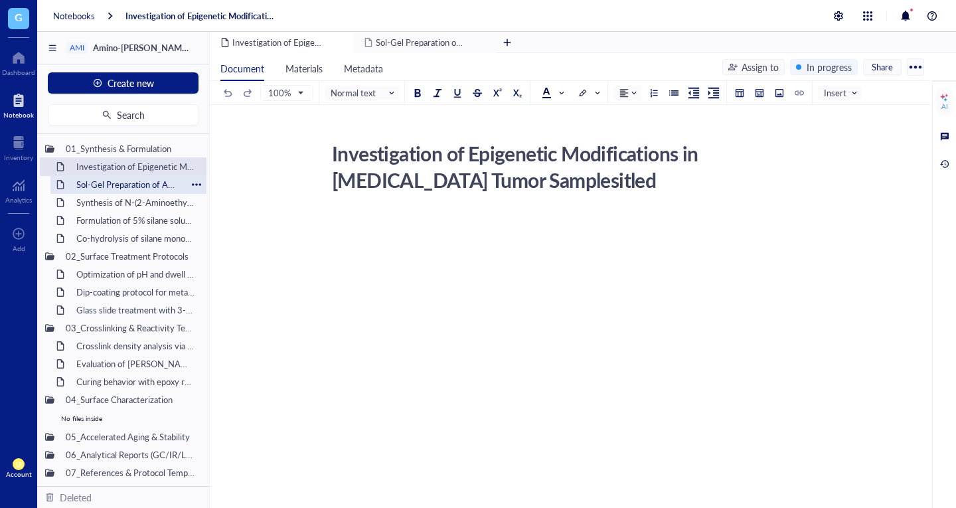
click at [99, 187] on div "Sol-Gel Preparation of Amino-Silane Hybrid Coating" at bounding box center [128, 184] width 116 height 19
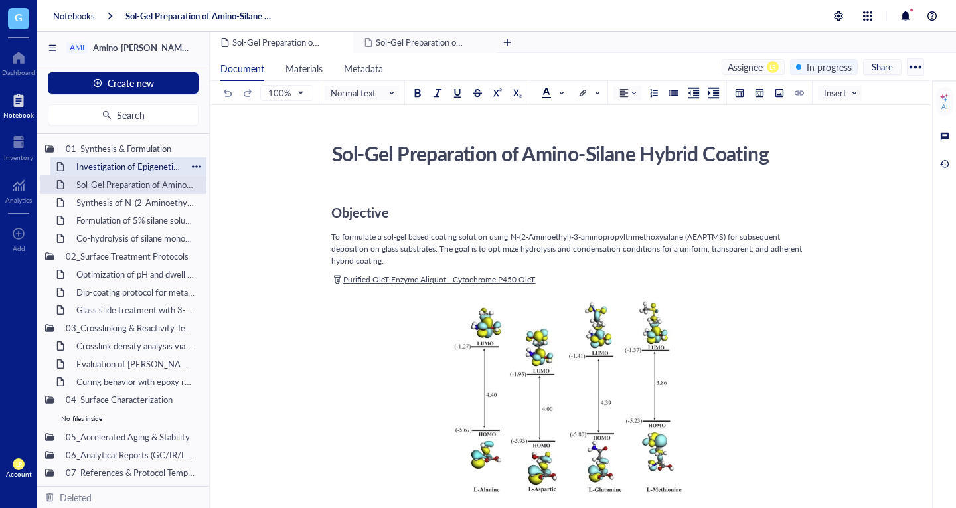
click at [120, 166] on div "Investigation of Epigenetic Modifications in [MEDICAL_DATA] Tumor Samplesitled" at bounding box center [128, 166] width 116 height 19
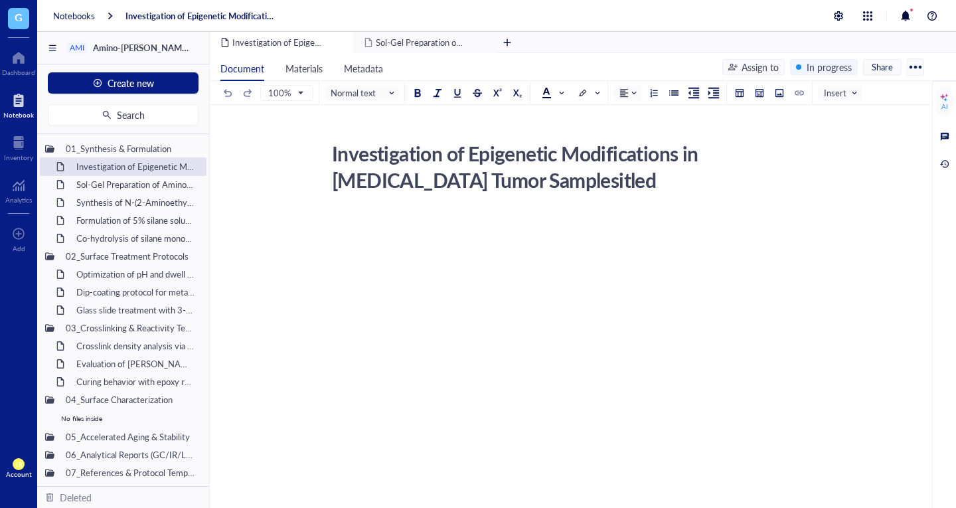
click at [410, 264] on div at bounding box center [567, 339] width 473 height 254
click at [410, 264] on div "ff--" at bounding box center [567, 339] width 473 height 254
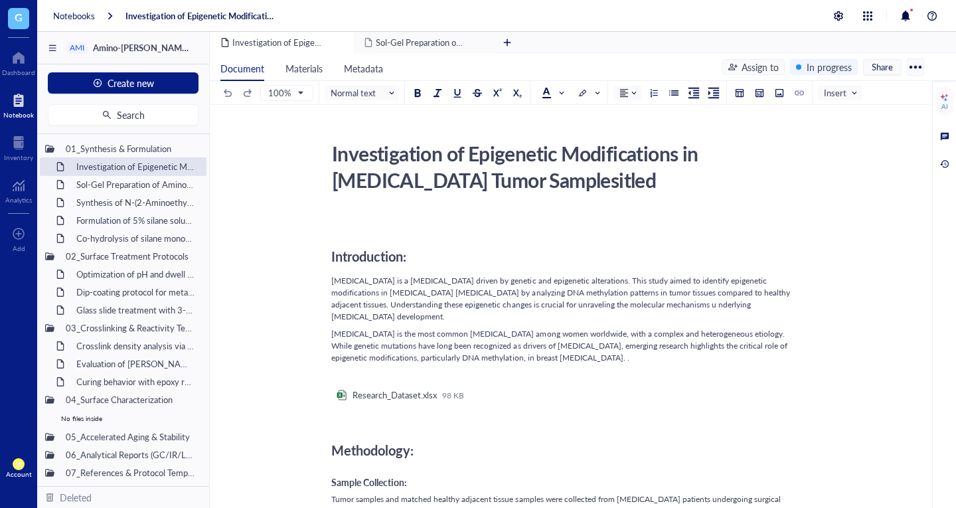
click at [442, 223] on div "﻿" at bounding box center [567, 221] width 473 height 12
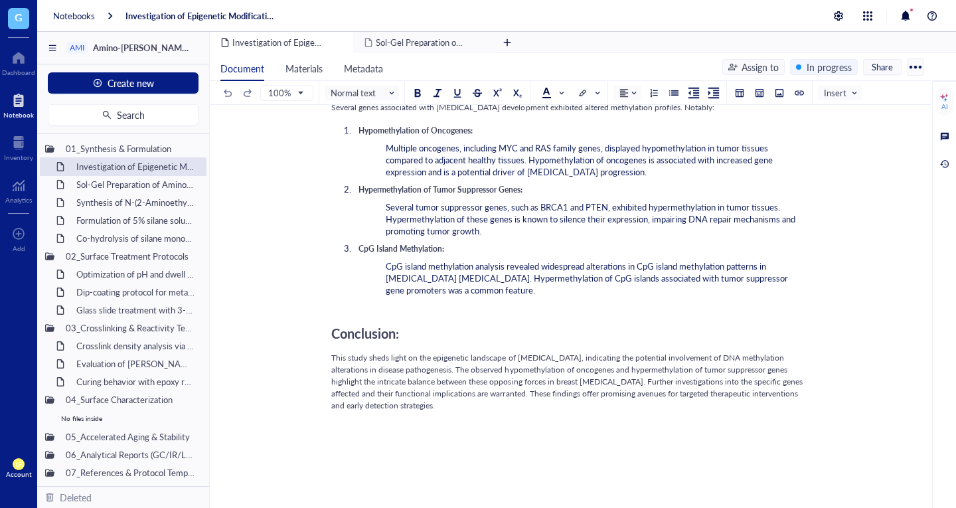
scroll to position [1216, 0]
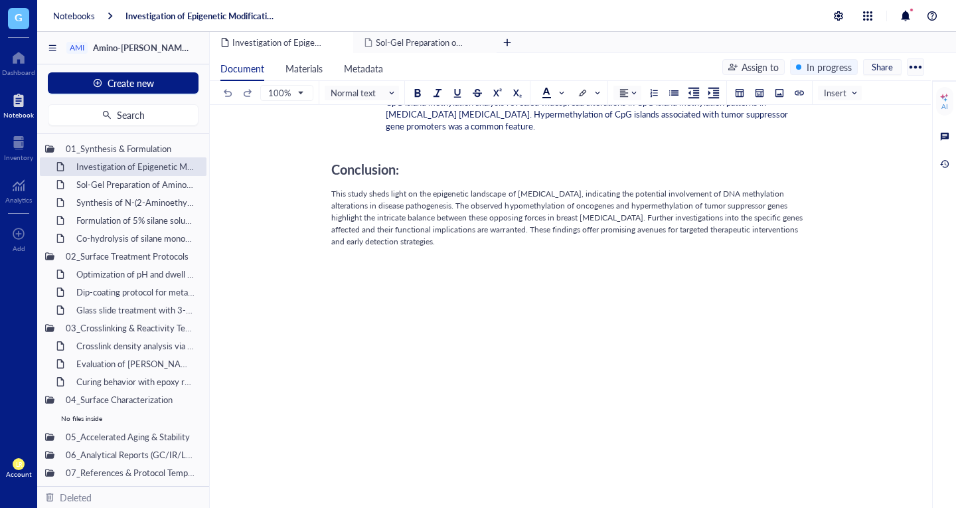
click at [949, 154] on div "AI" at bounding box center [944, 129] width 17 height 84
click at [940, 163] on div at bounding box center [945, 164] width 15 height 15
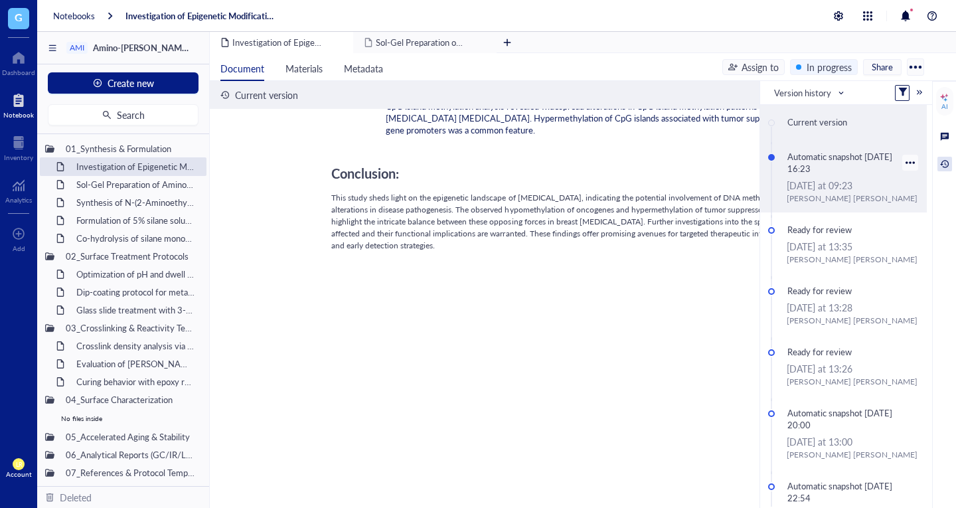
click at [835, 201] on div "[PERSON_NAME]" at bounding box center [853, 199] width 132 height 12
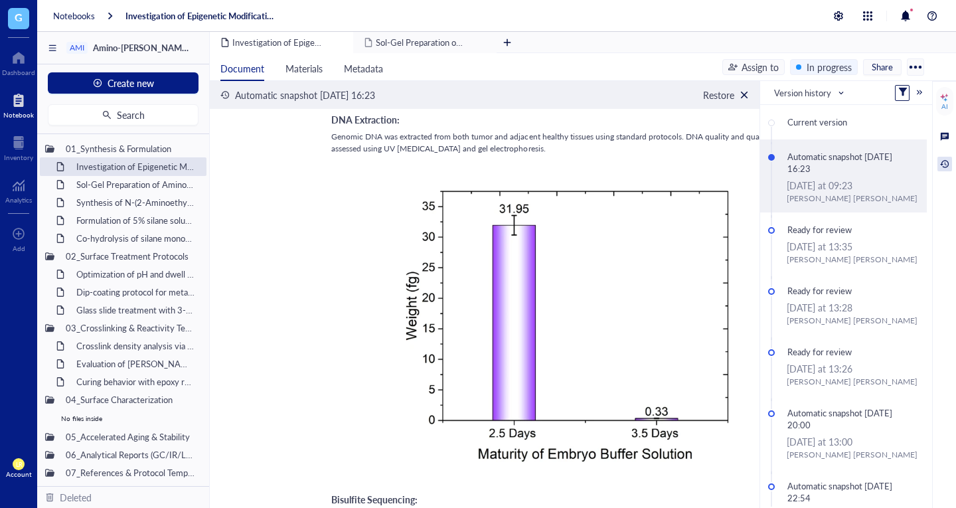
scroll to position [0, 0]
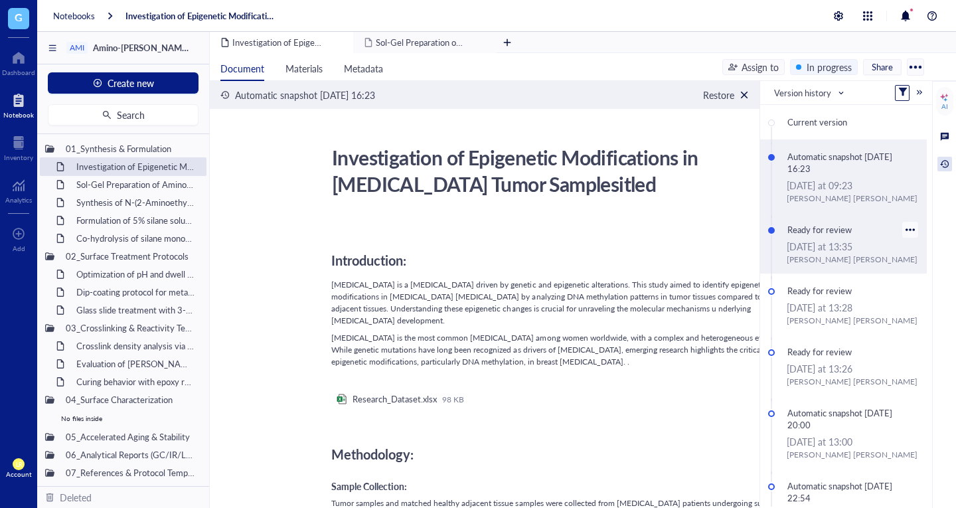
click at [820, 230] on div "Ready for review" at bounding box center [842, 229] width 120 height 19
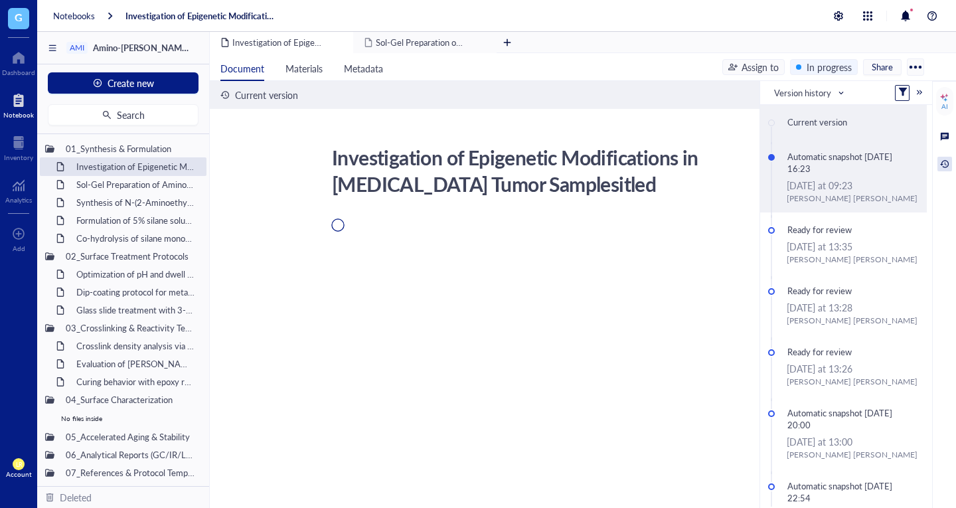
click at [816, 192] on div "[DATE] at 09:23" at bounding box center [853, 185] width 132 height 15
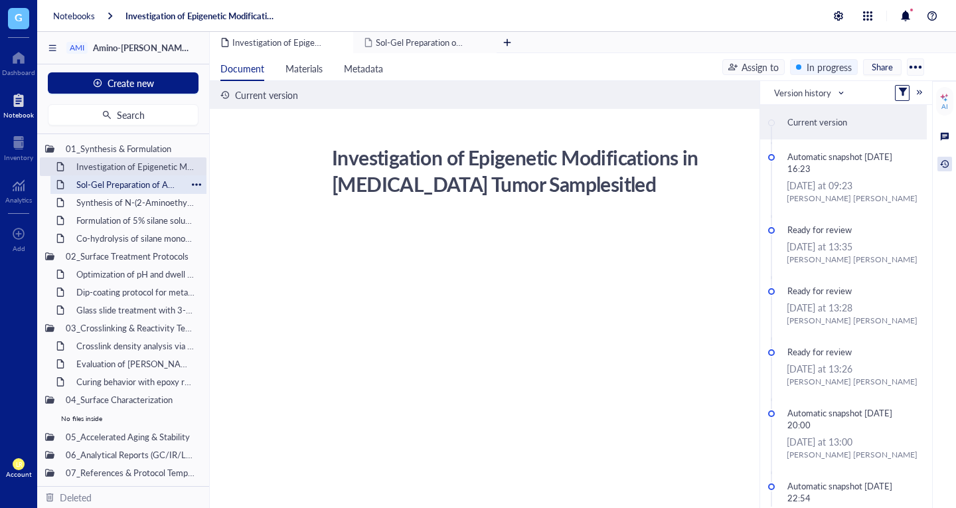
click at [133, 189] on div "Sol-Gel Preparation of Amino-Silane Hybrid Coating" at bounding box center [128, 184] width 116 height 19
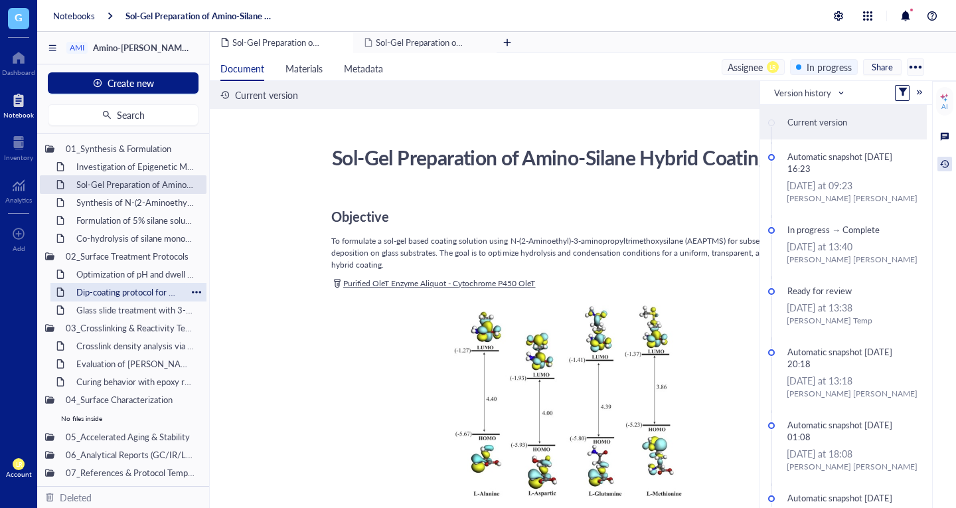
click at [126, 283] on div "Dip-coating protocol for metal oxide substrates" at bounding box center [128, 292] width 116 height 19
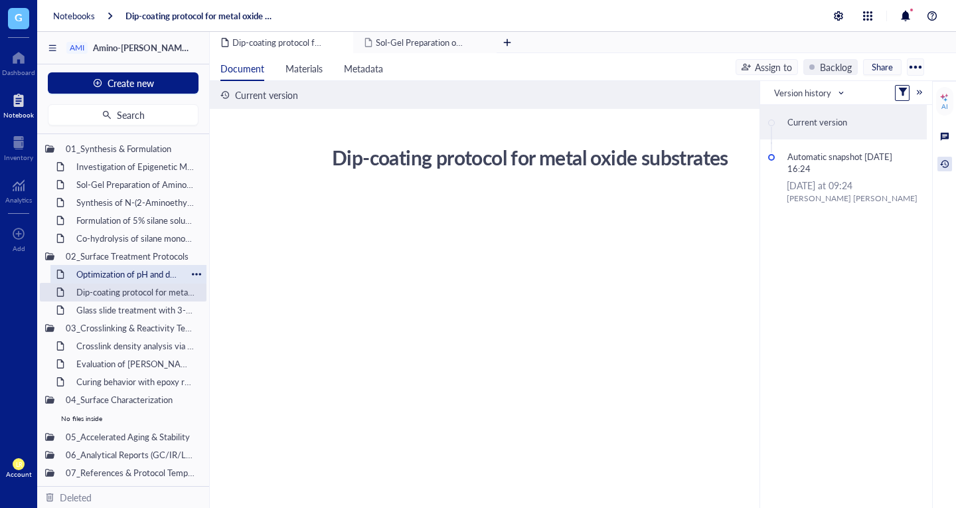
click at [130, 279] on div "Optimization of pH and dwell time for adhesion improvement" at bounding box center [128, 274] width 116 height 19
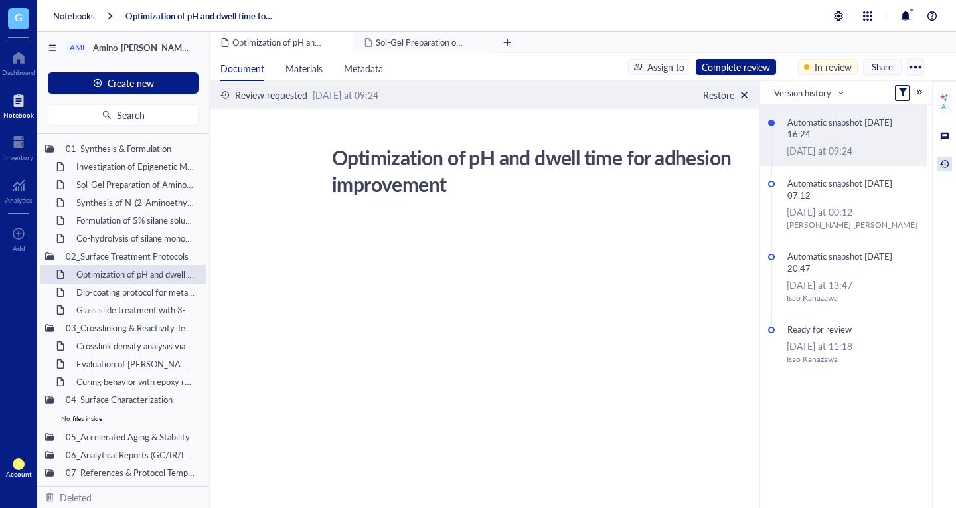
drag, startPoint x: 948, startPoint y: 167, endPoint x: 950, endPoint y: 220, distance: 53.2
click at [950, 220] on div "AI" at bounding box center [944, 324] width 24 height 486
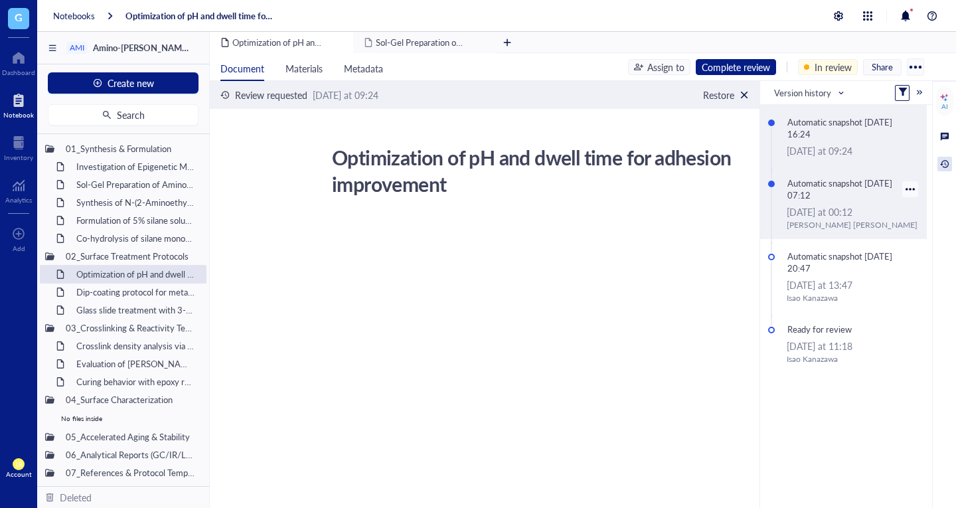
click at [874, 210] on div "[DATE] at 00:12" at bounding box center [853, 212] width 132 height 15
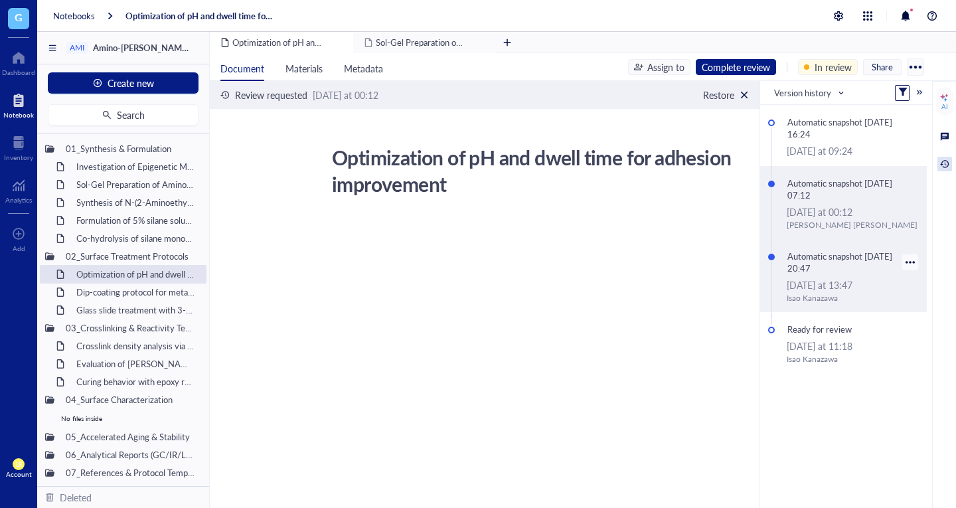
click at [845, 291] on div "[DATE] at 13:47" at bounding box center [853, 285] width 132 height 15
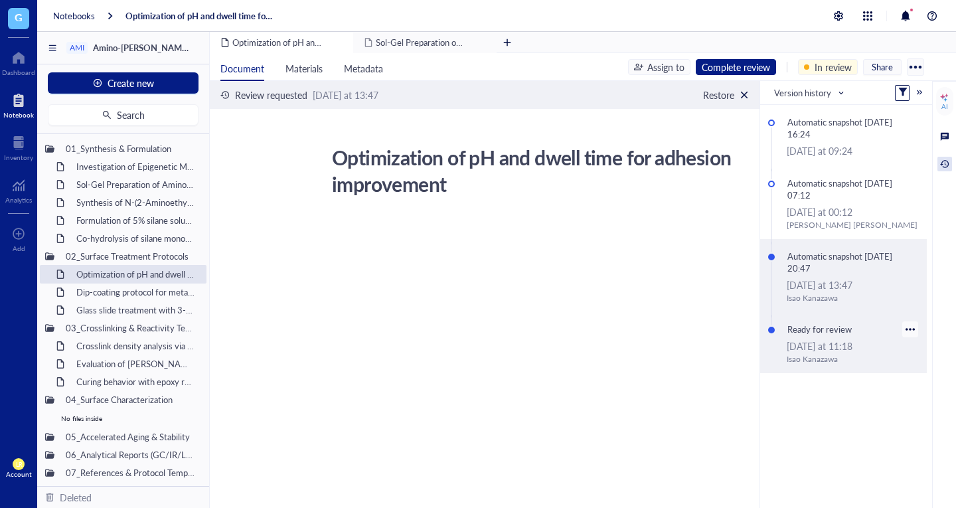
click at [821, 360] on div "[PERSON_NAME]" at bounding box center [853, 359] width 132 height 12
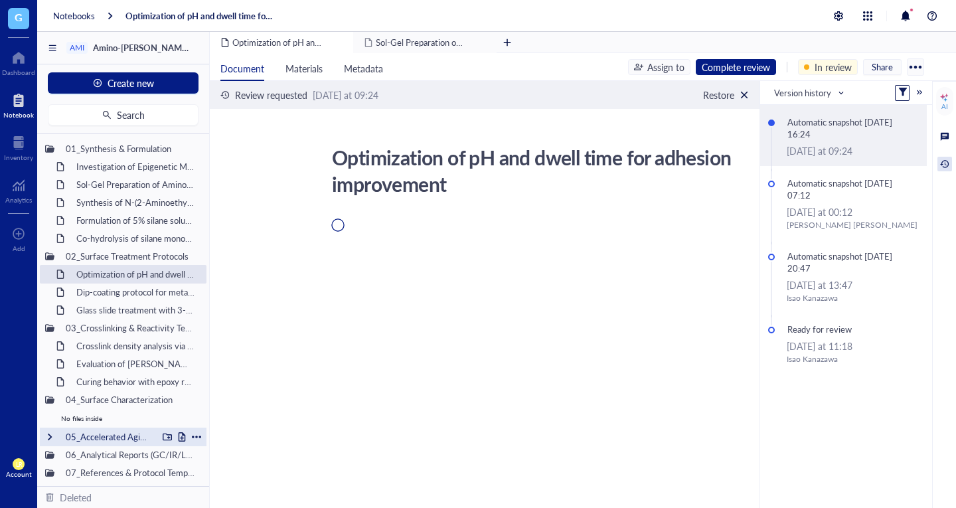
scroll to position [34, 0]
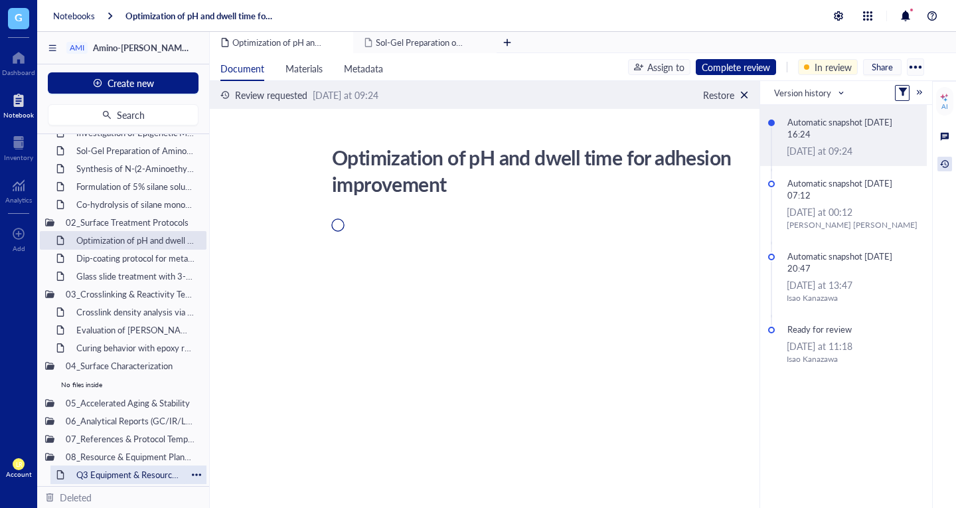
click at [100, 475] on div "Q3 Equipment & Resource Allocation Plan" at bounding box center [128, 474] width 116 height 19
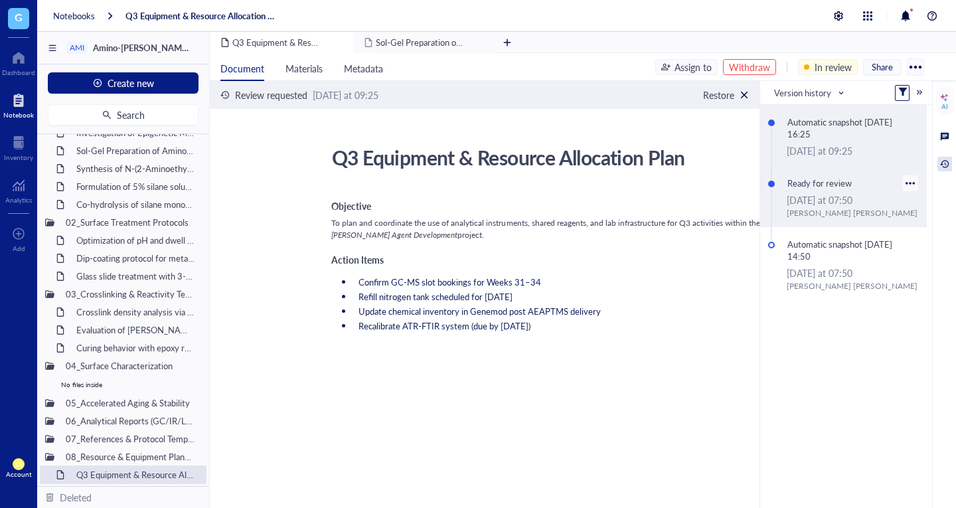
click at [809, 196] on div "[DATE] at 07:50" at bounding box center [853, 200] width 132 height 15
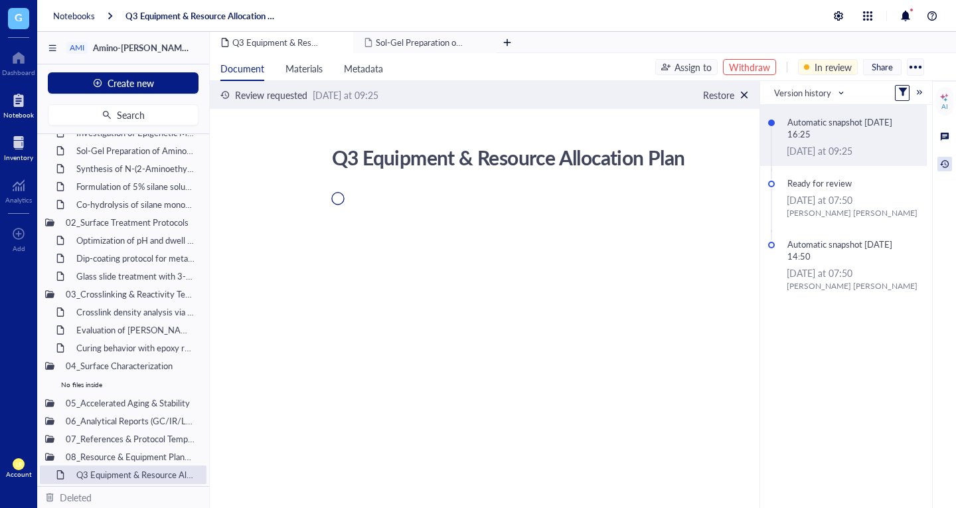
click at [19, 133] on div at bounding box center [18, 142] width 29 height 21
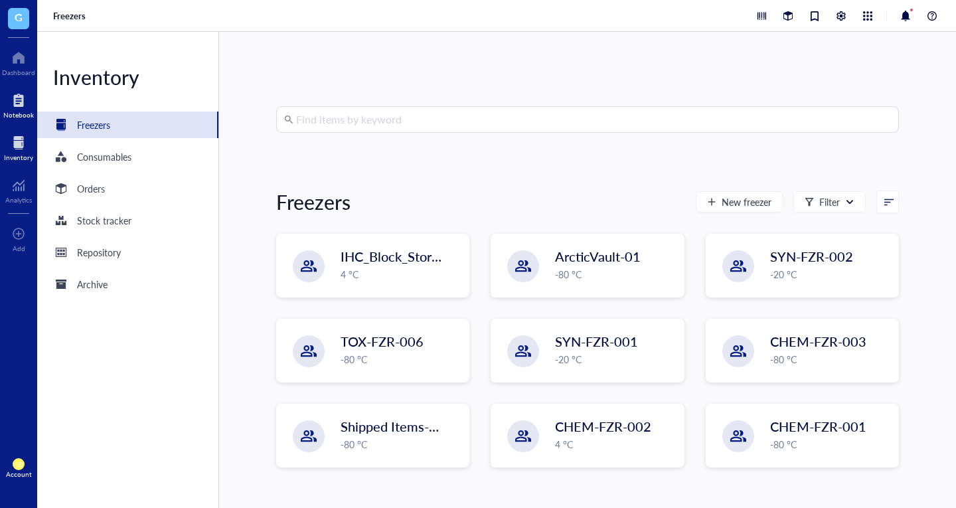
click at [27, 97] on div at bounding box center [18, 100] width 31 height 21
